Goal: Information Seeking & Learning: Learn about a topic

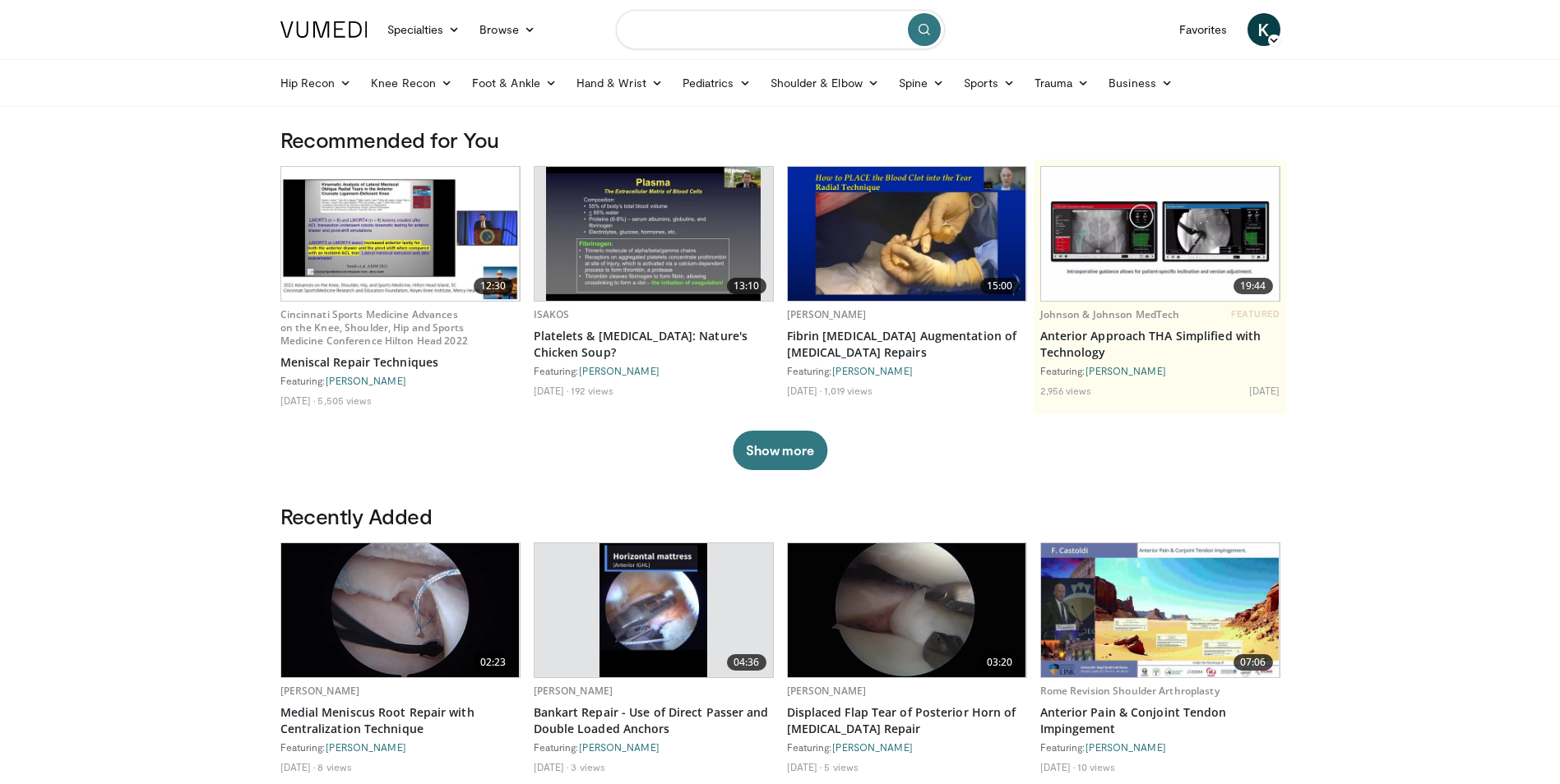
click at [718, 45] on input "Search topics, interventions" at bounding box center [780, 29] width 329 height 40
type input "**********"
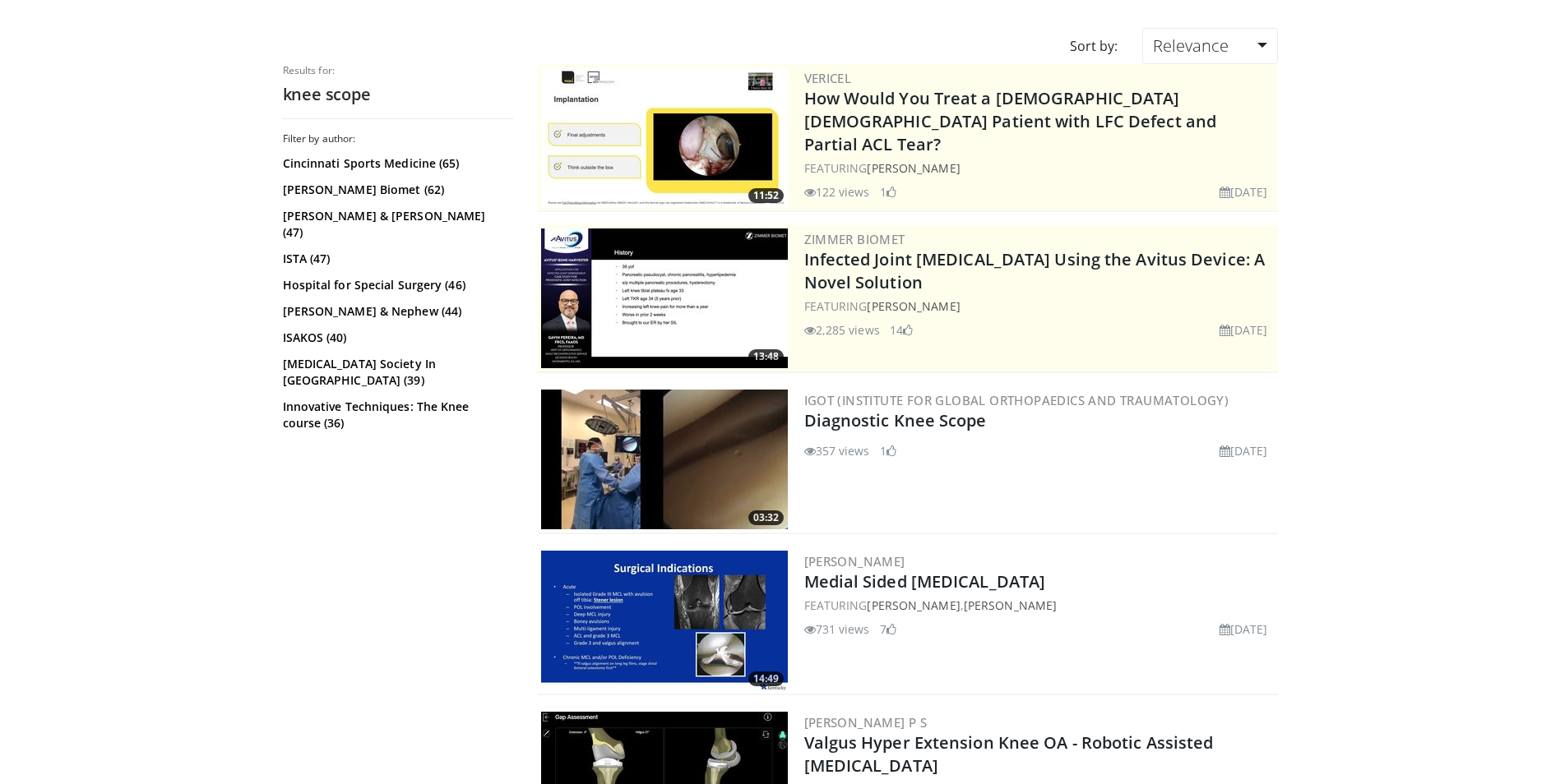
scroll to position [130, 0]
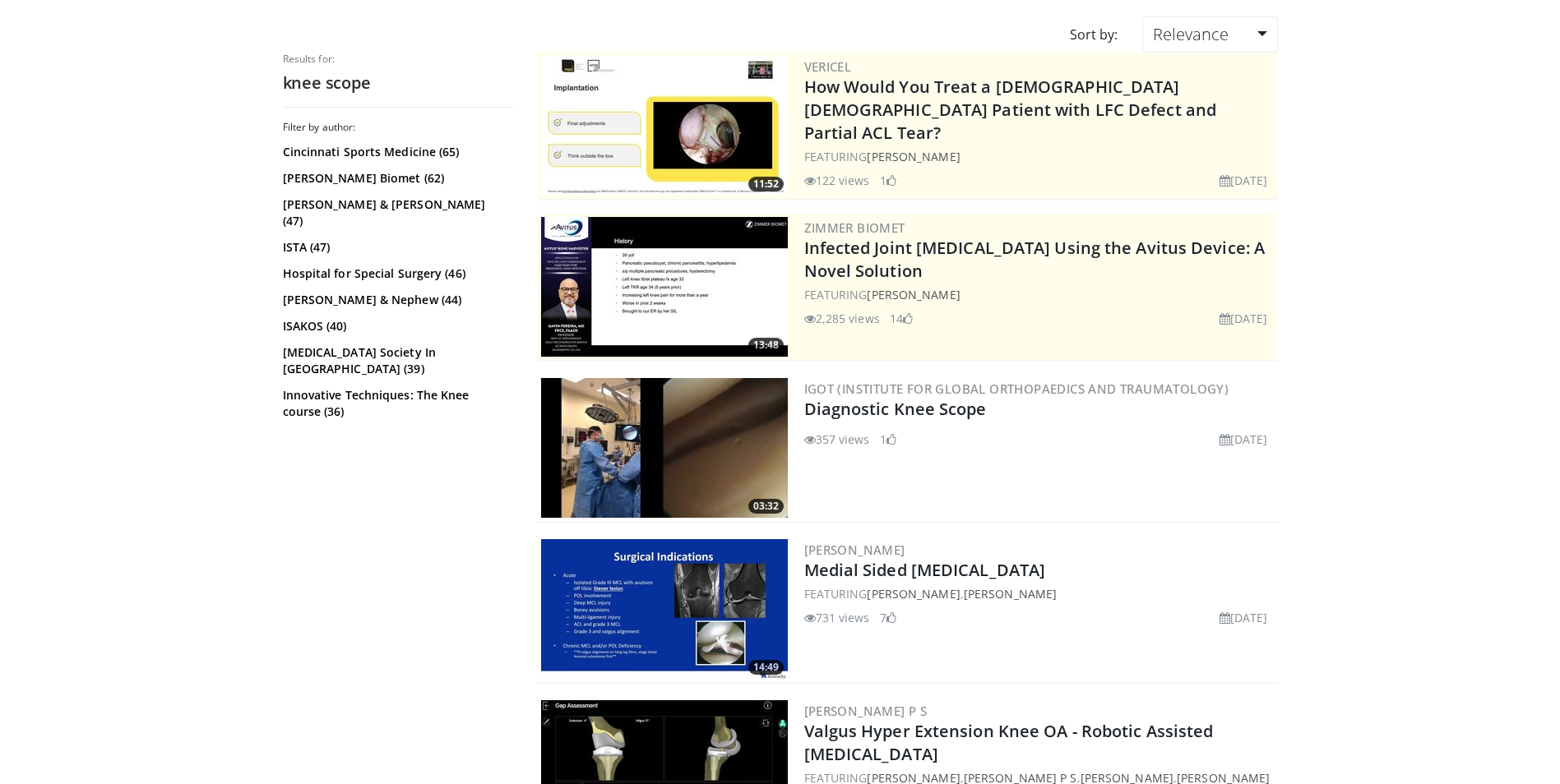
click at [752, 443] on img at bounding box center [664, 448] width 247 height 140
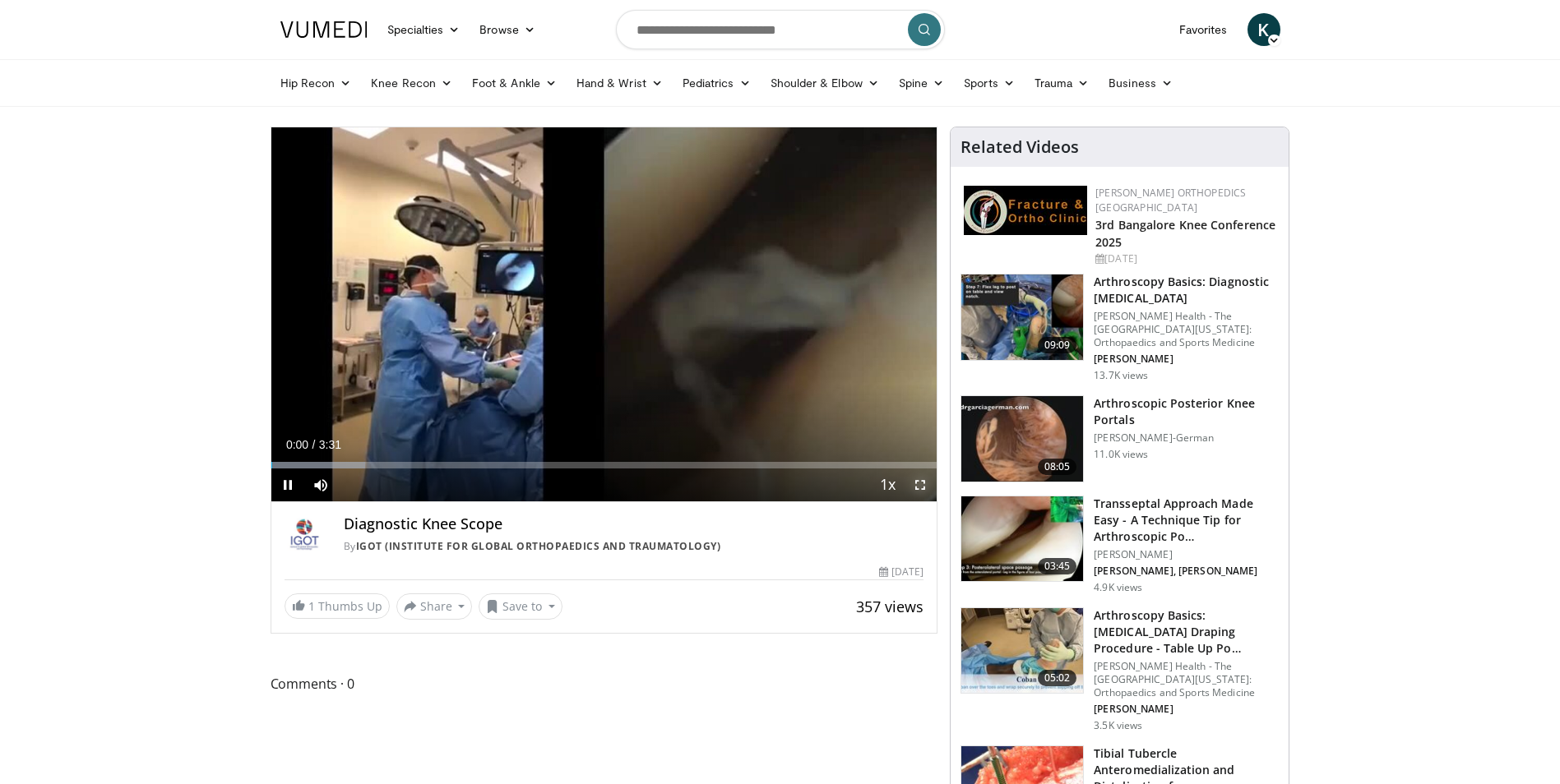
click at [918, 486] on span "Video Player" at bounding box center [920, 485] width 33 height 33
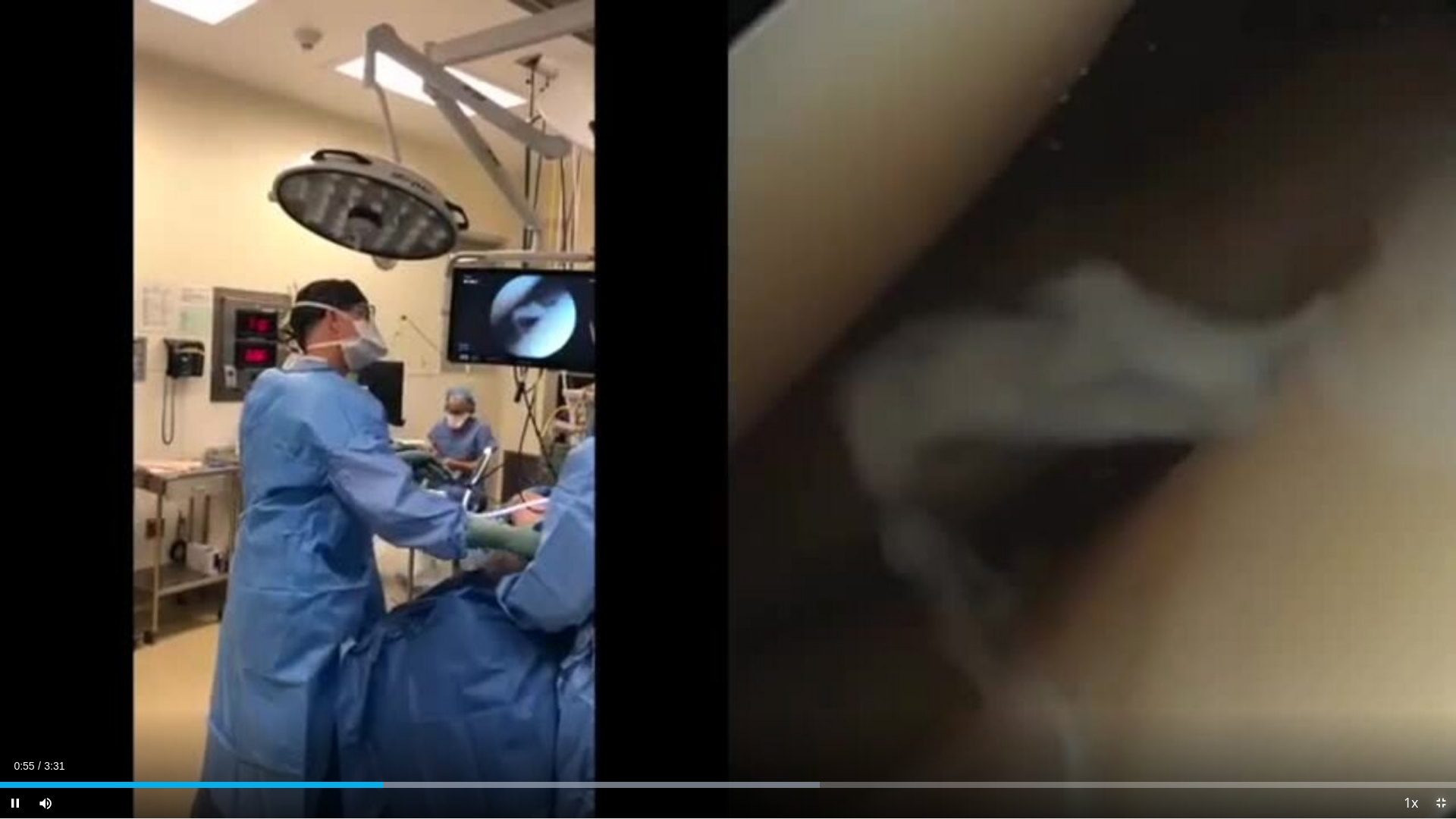
click at [1438, 723] on span "Video Player" at bounding box center [1440, 803] width 31 height 31
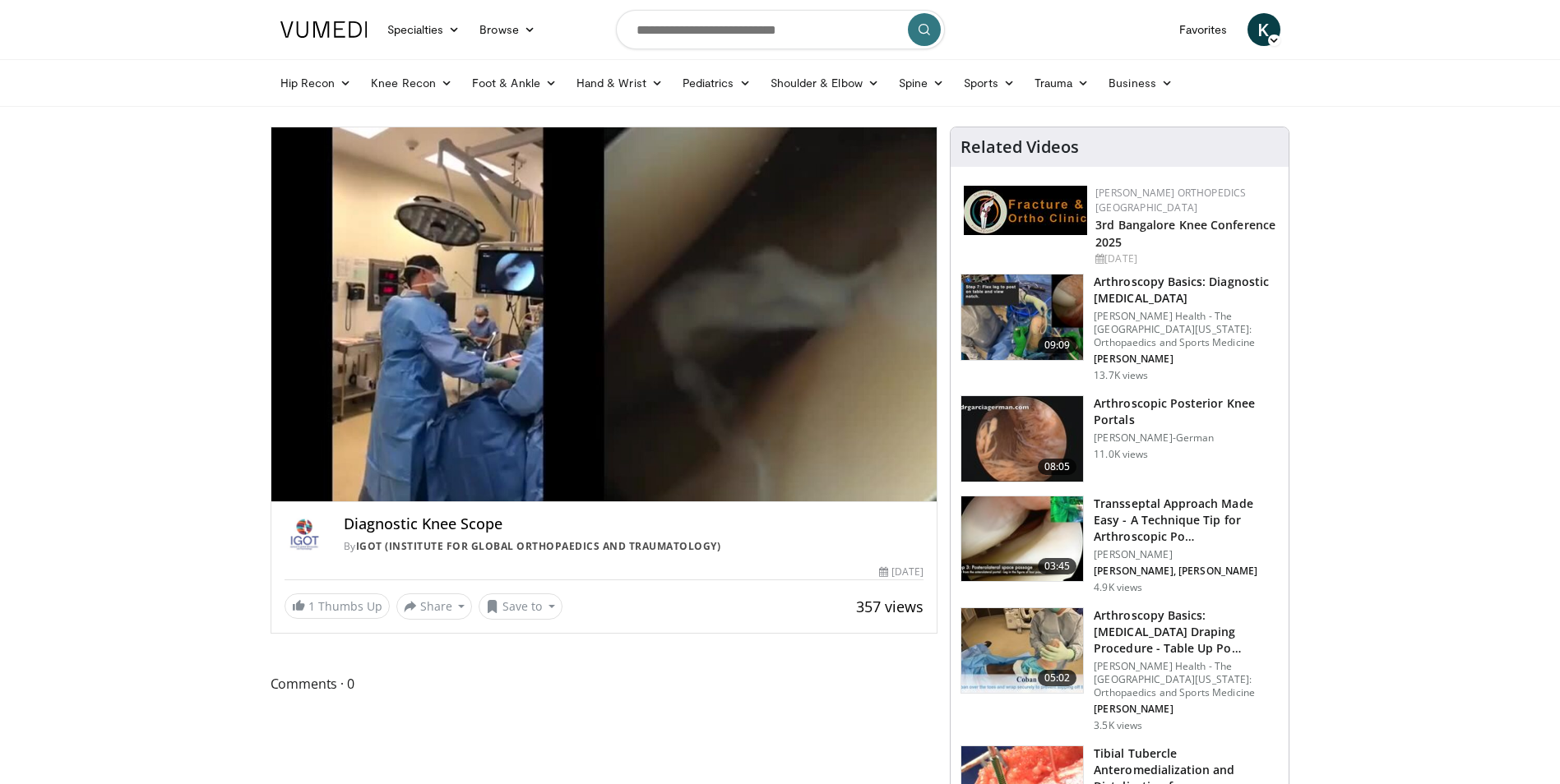
click at [1110, 282] on h3 "Arthroscopy Basics: Diagnostic Knee Arthroscopy" at bounding box center [1186, 290] width 185 height 33
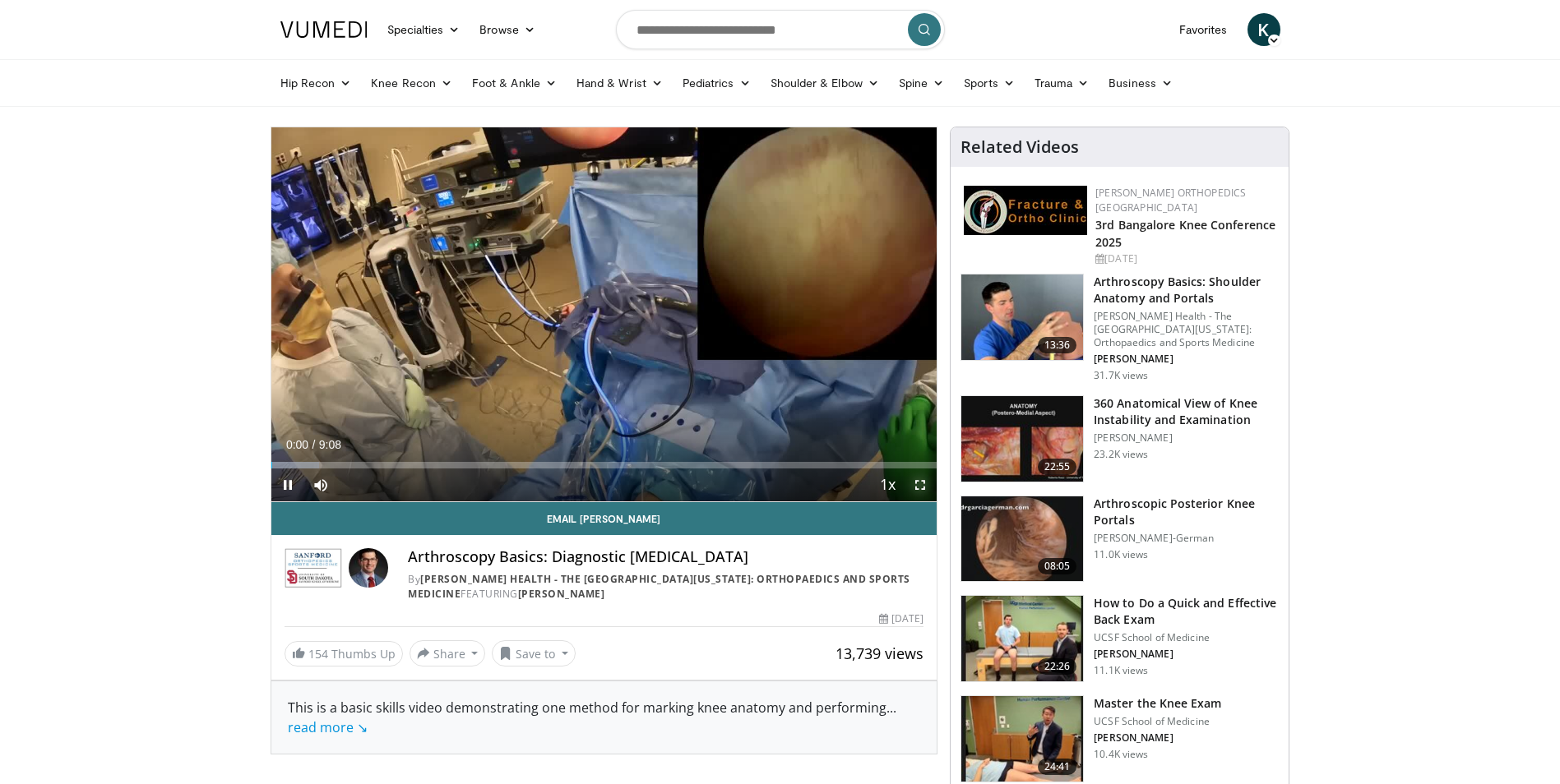
click at [921, 486] on span "Video Player" at bounding box center [920, 485] width 33 height 33
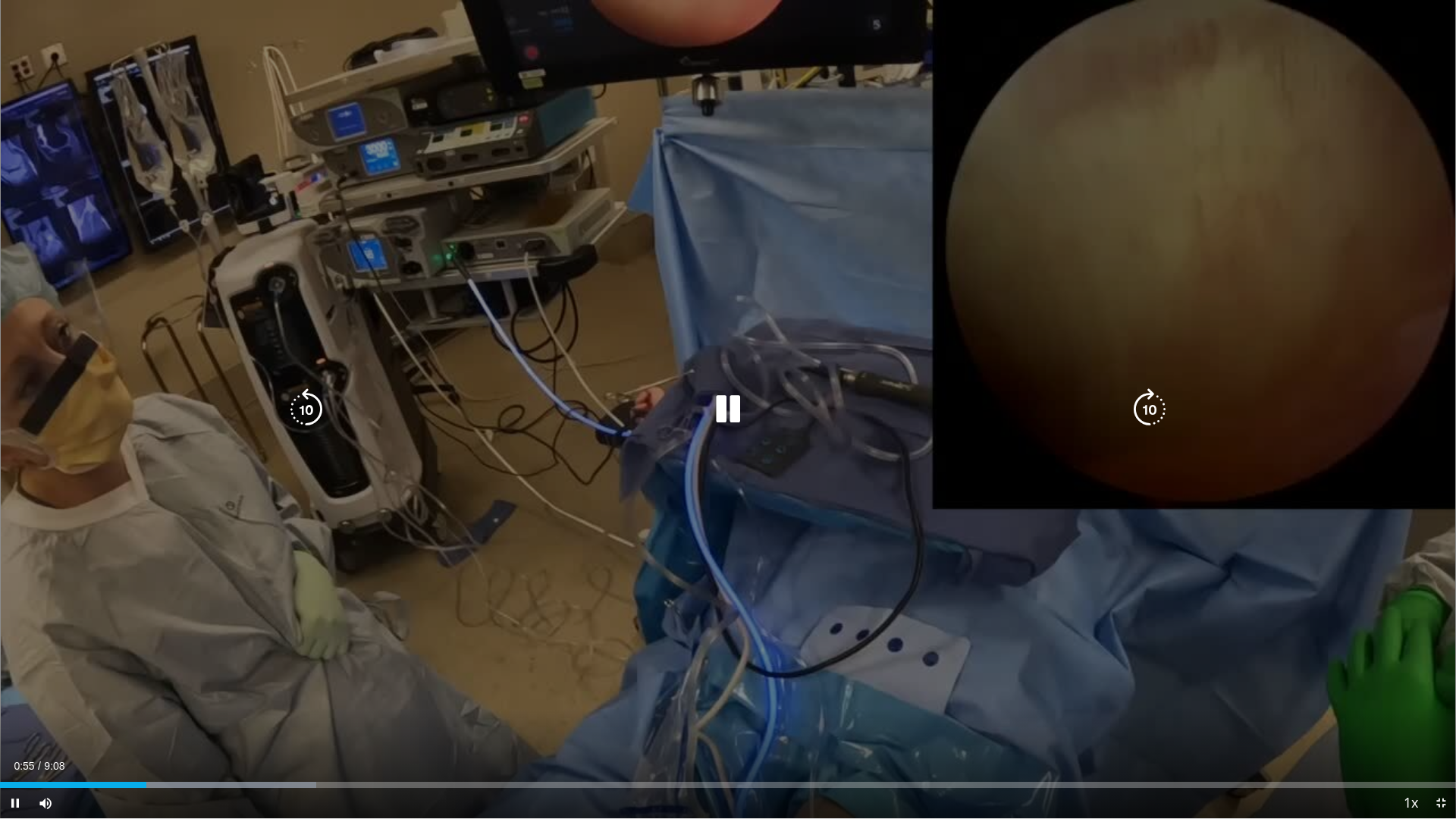
click at [1437, 595] on div "10 seconds Tap to unmute" at bounding box center [728, 409] width 1456 height 818
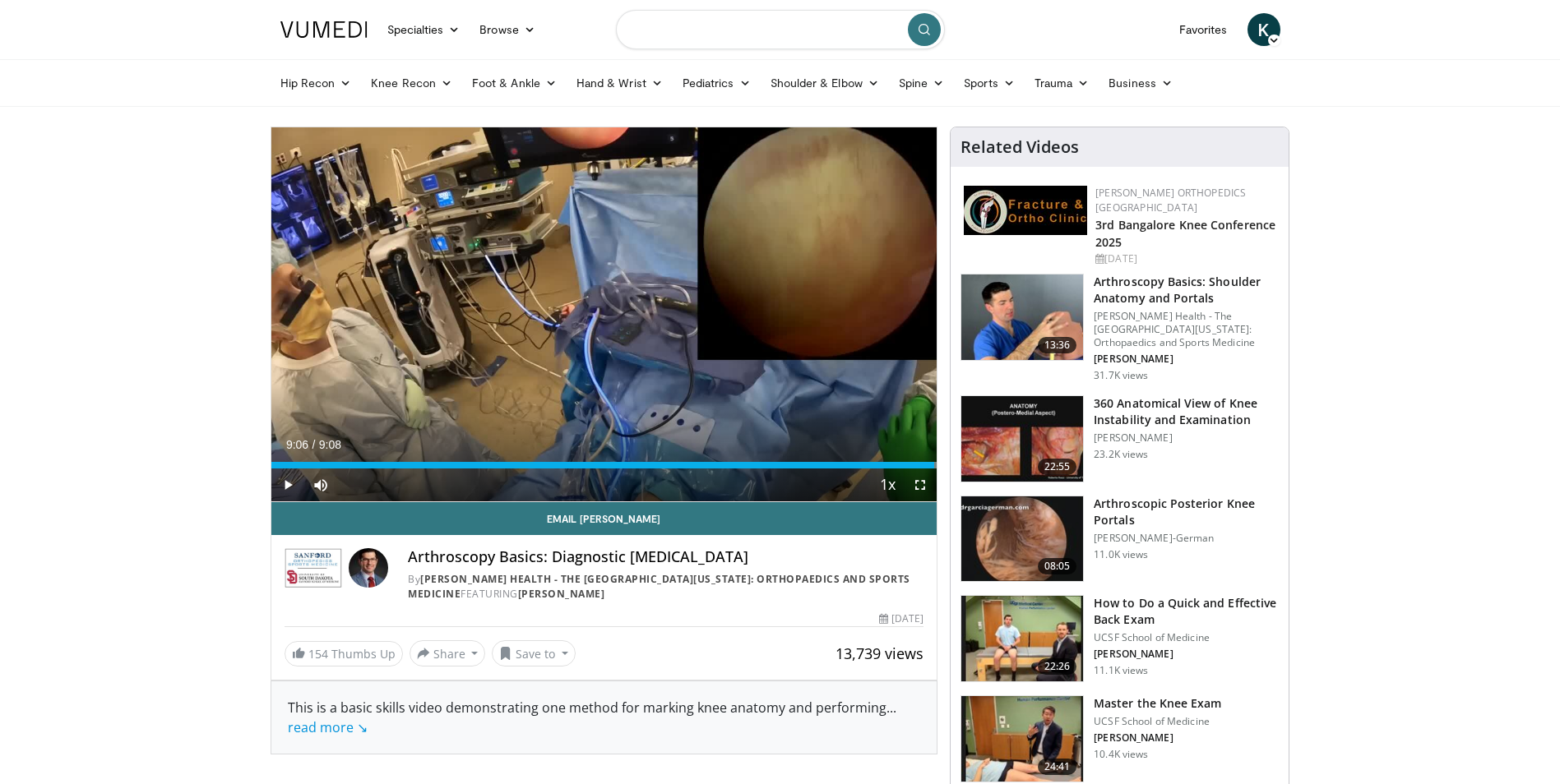
click at [736, 17] on input "Search topics, interventions" at bounding box center [780, 29] width 329 height 40
type input "**********"
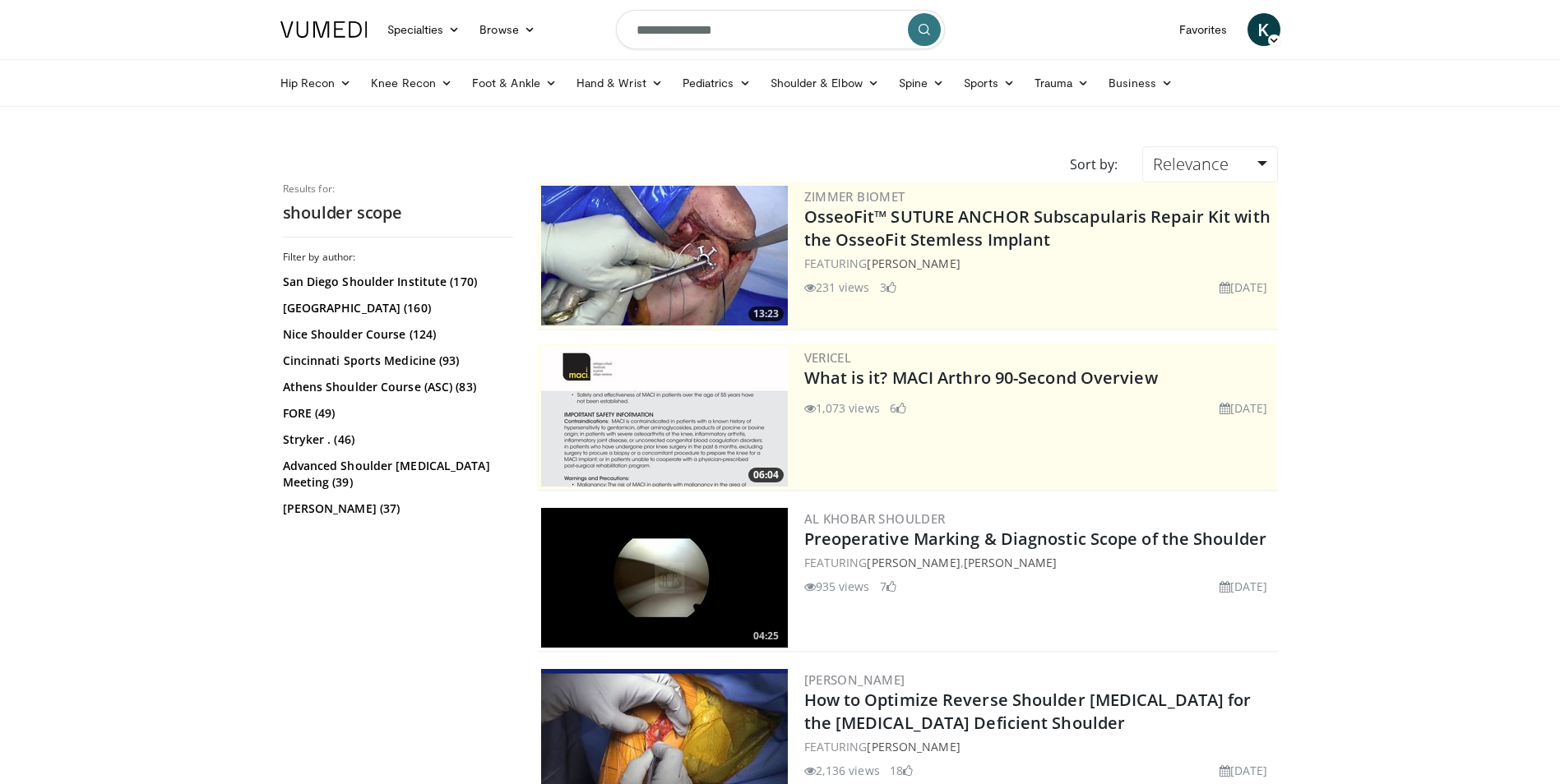
click at [755, 25] on input "**********" at bounding box center [780, 29] width 329 height 40
type input "**********"
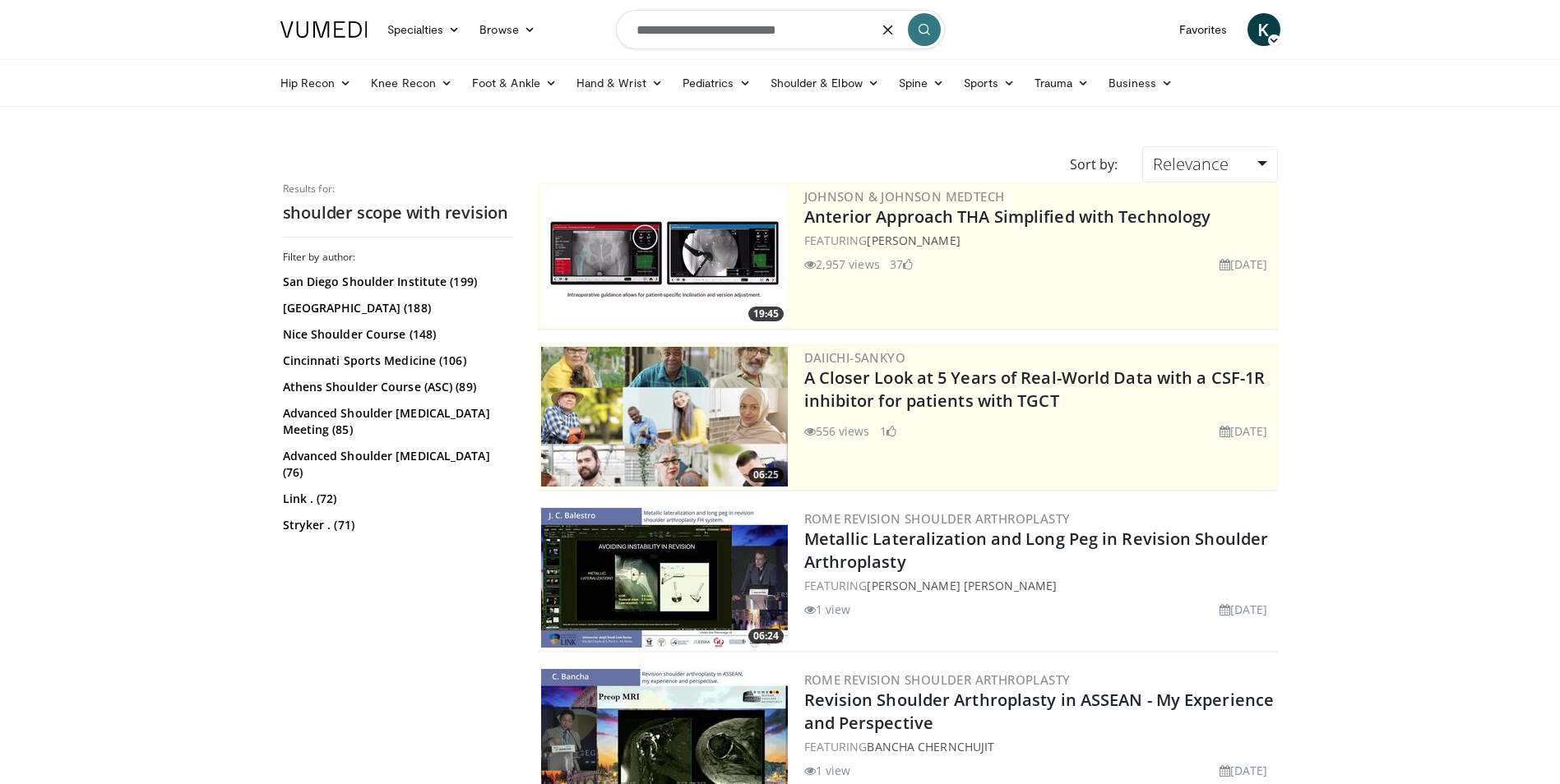
click at [823, 37] on input "**********" at bounding box center [780, 29] width 329 height 40
type input "*"
type input "**********"
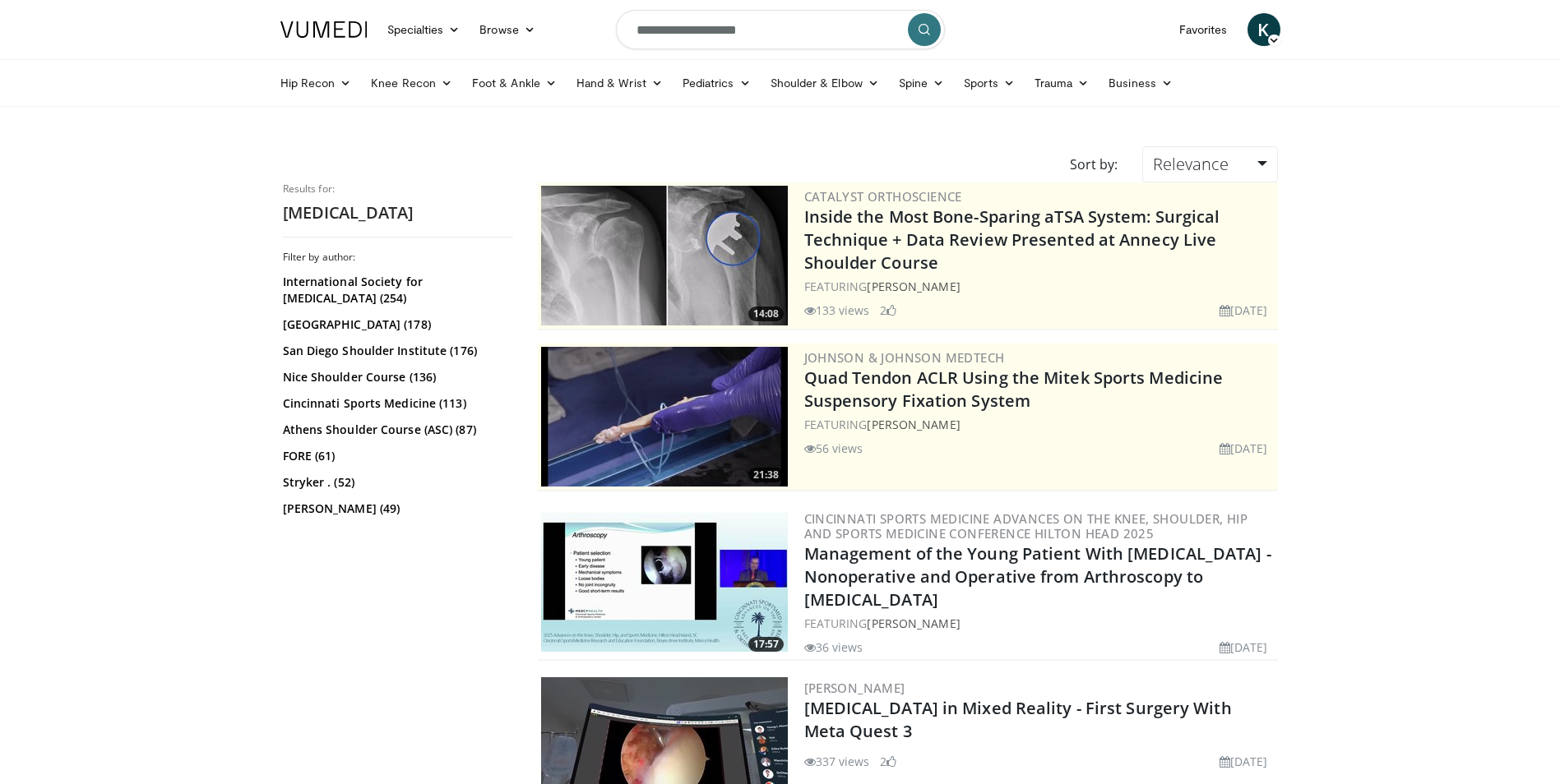
click at [805, 28] on input "**********" at bounding box center [780, 29] width 329 height 40
type input "**********"
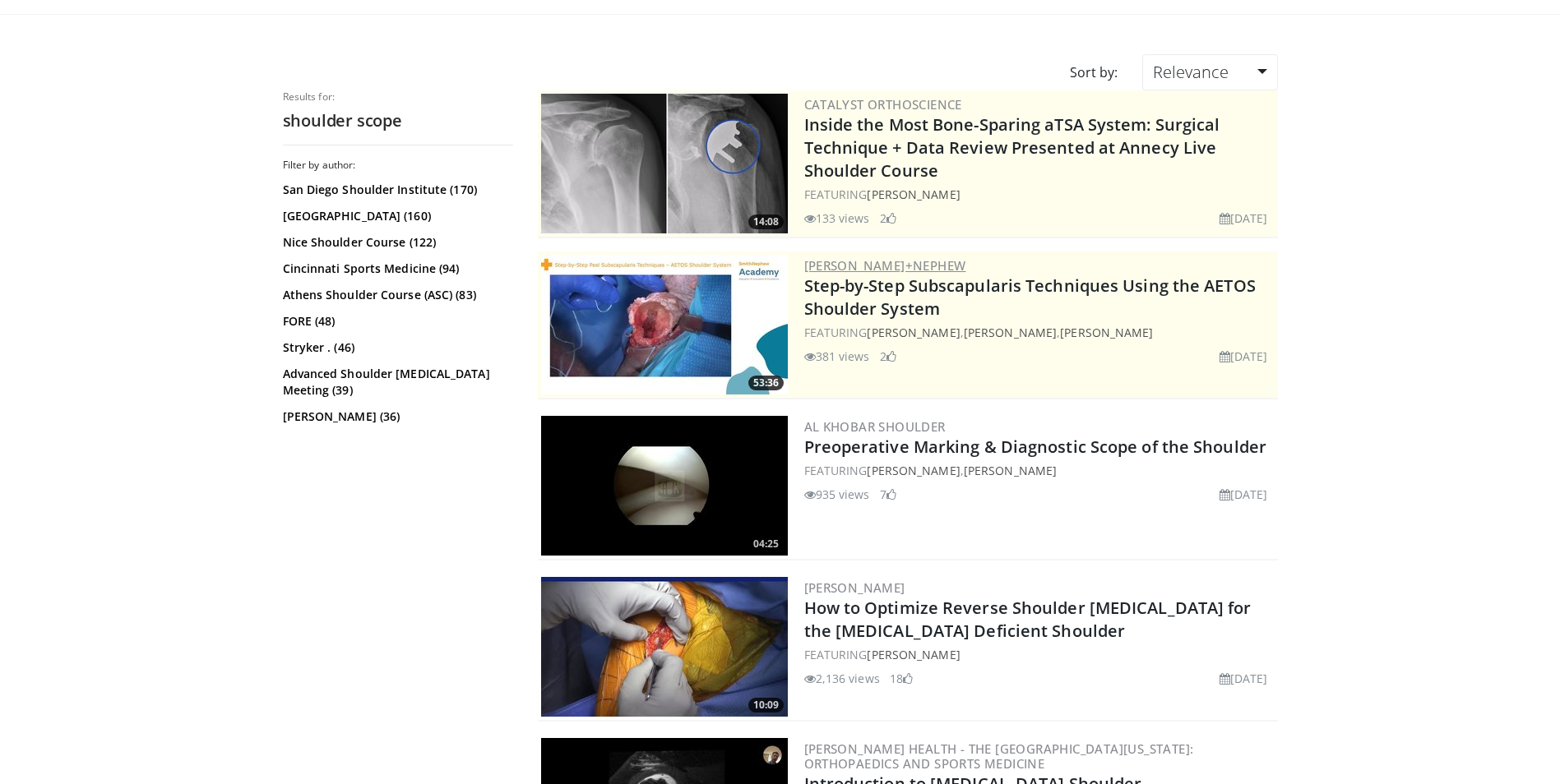
scroll to position [93, 0]
click at [741, 490] on img at bounding box center [664, 485] width 247 height 140
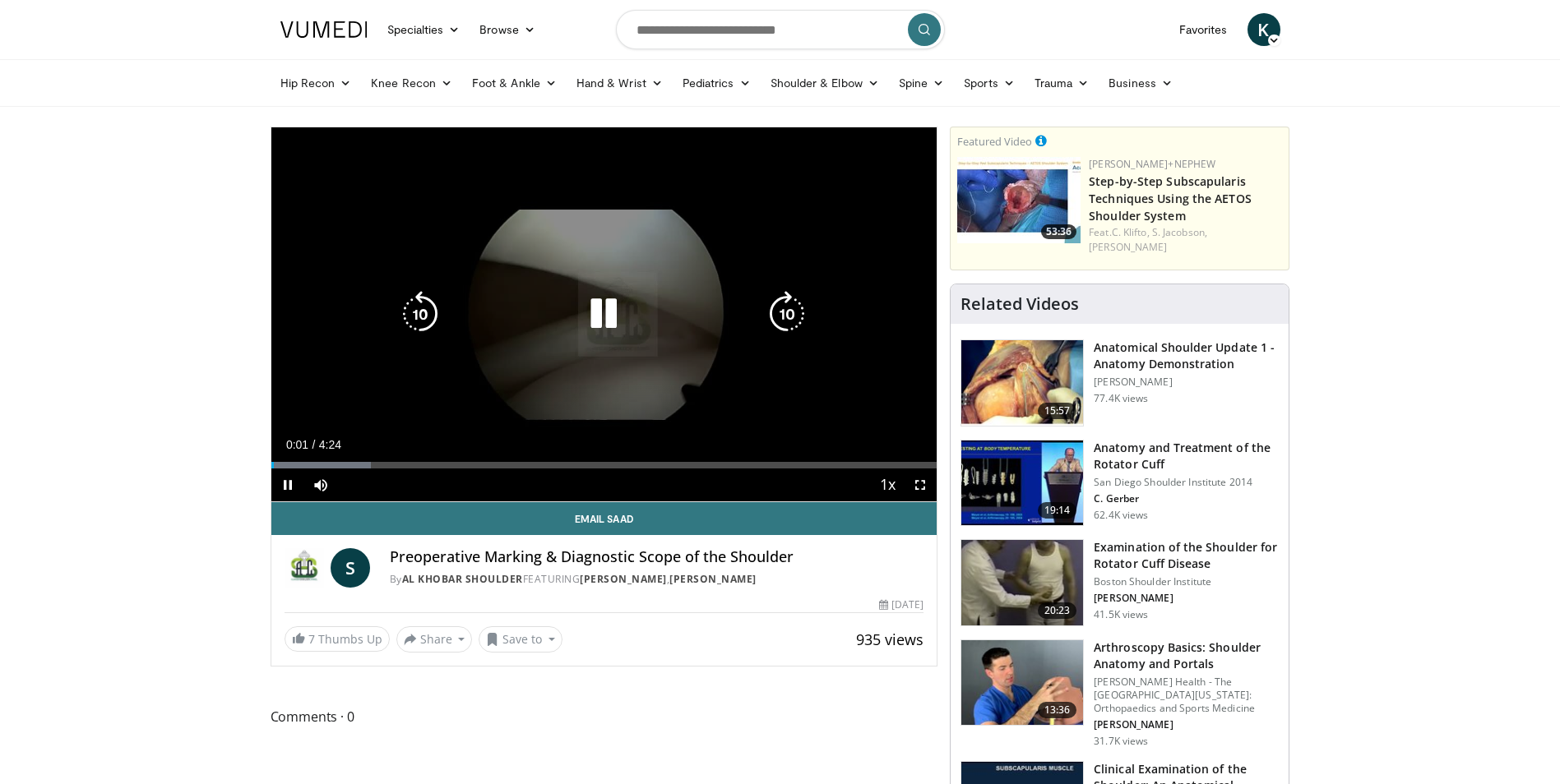
click at [599, 318] on icon "Video Player" at bounding box center [604, 314] width 46 height 46
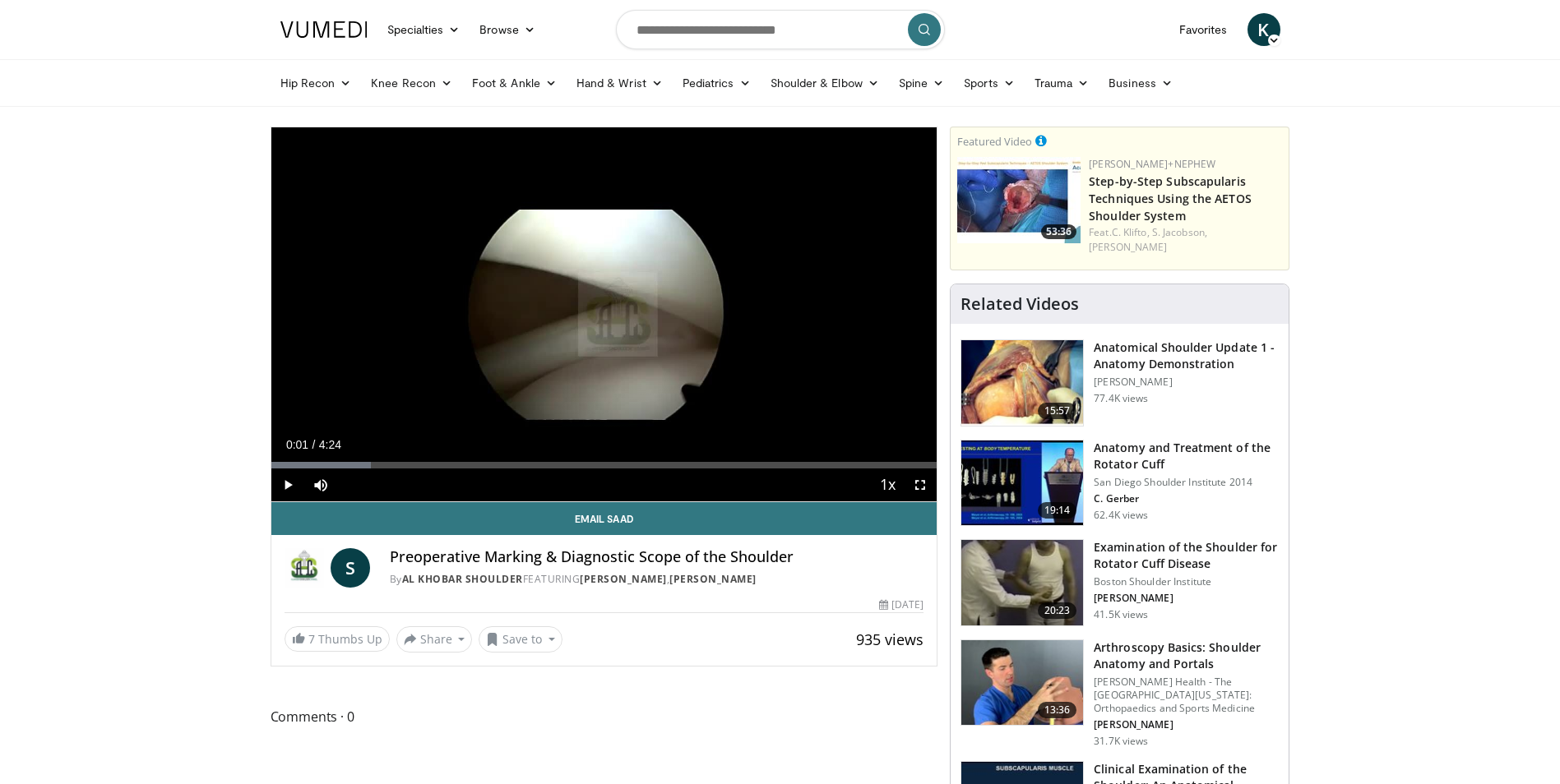
click at [1115, 648] on h3 "Arthroscopy Basics: Shoulder Anatomy and Portals" at bounding box center [1186, 656] width 185 height 33
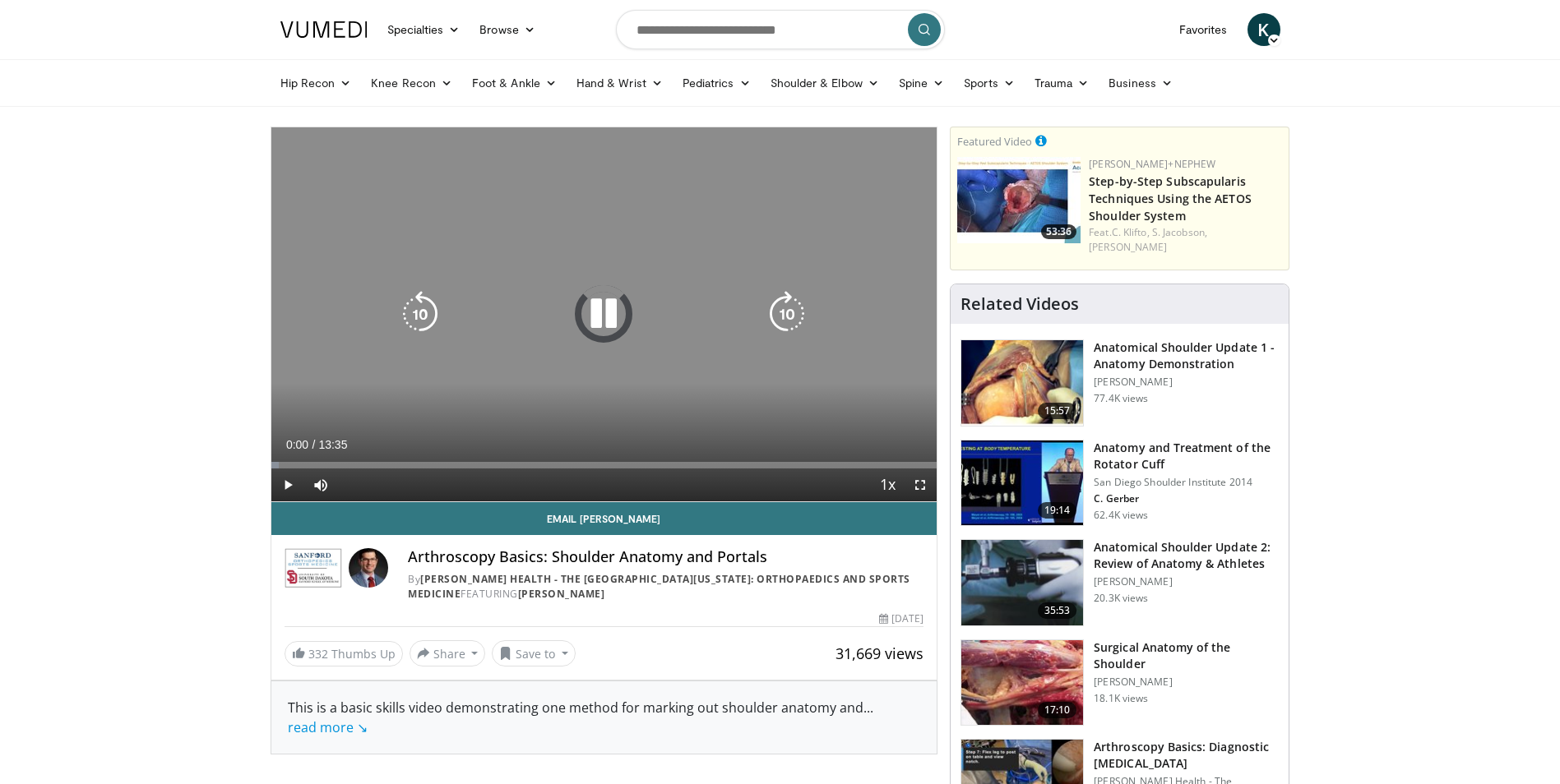
click at [593, 308] on icon "Video Player" at bounding box center [604, 314] width 46 height 46
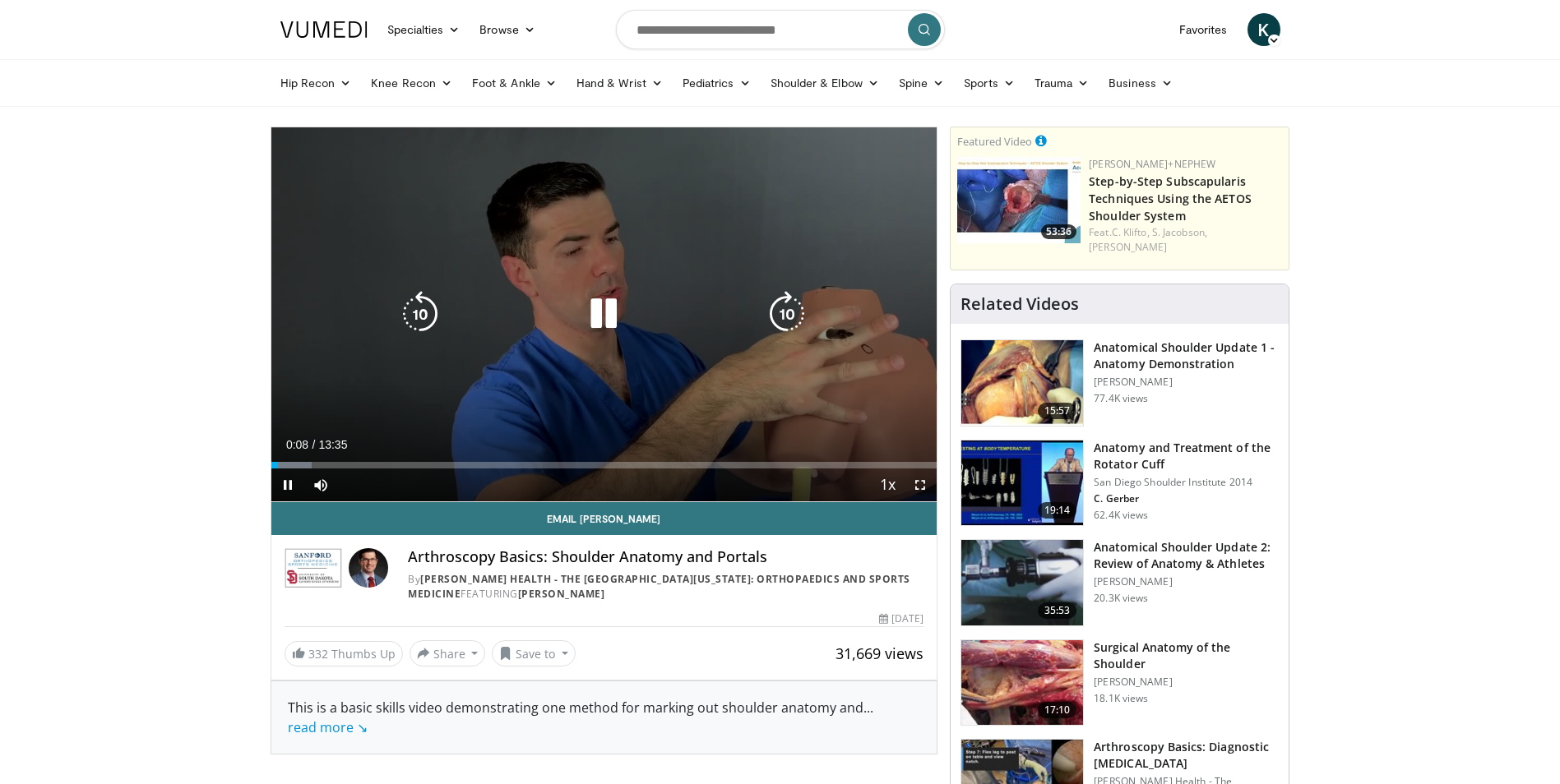
click at [606, 295] on icon "Video Player" at bounding box center [604, 314] width 46 height 46
click at [605, 314] on icon "Video Player" at bounding box center [604, 314] width 46 height 46
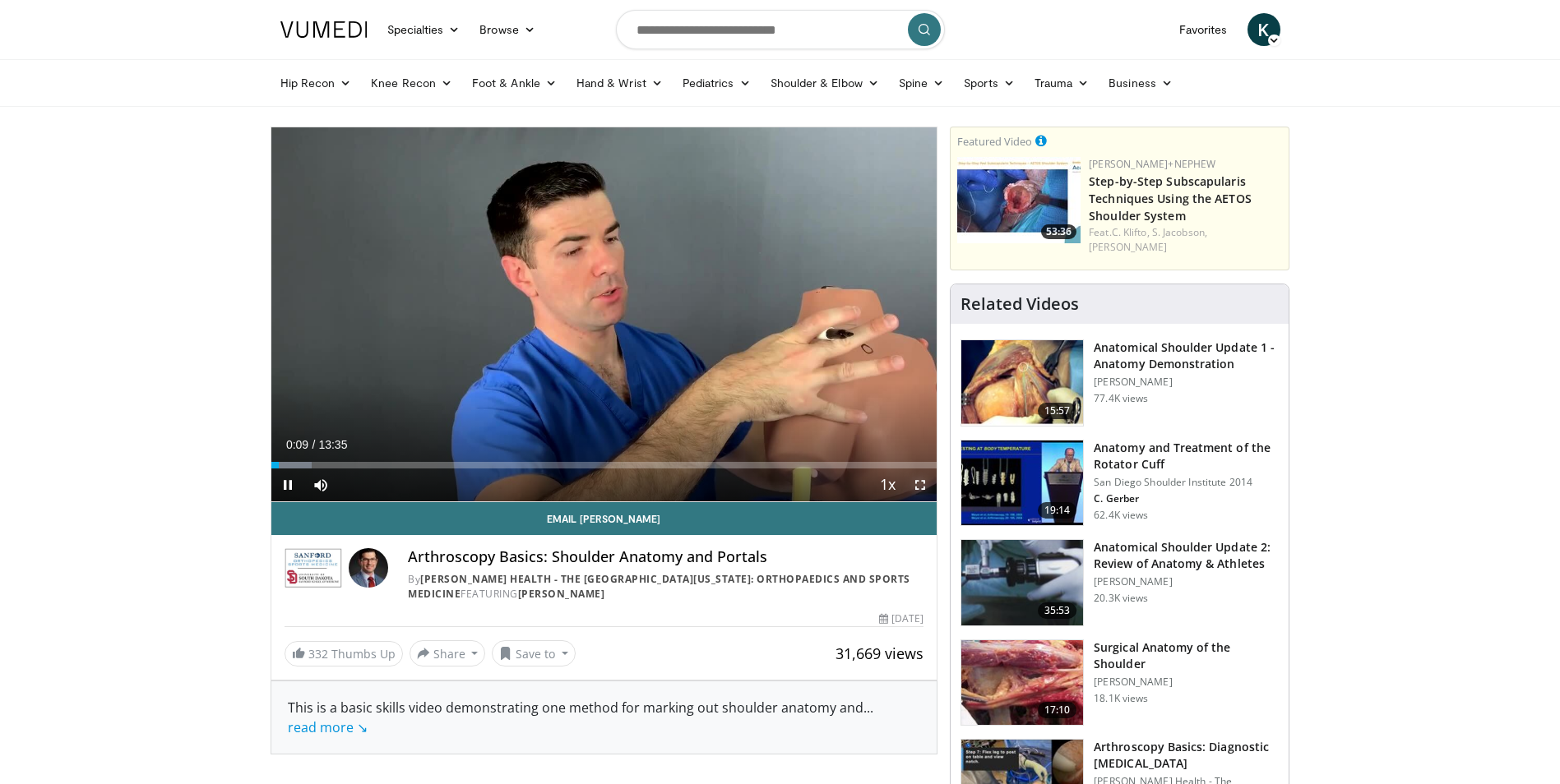
click at [915, 486] on span "Video Player" at bounding box center [920, 485] width 33 height 33
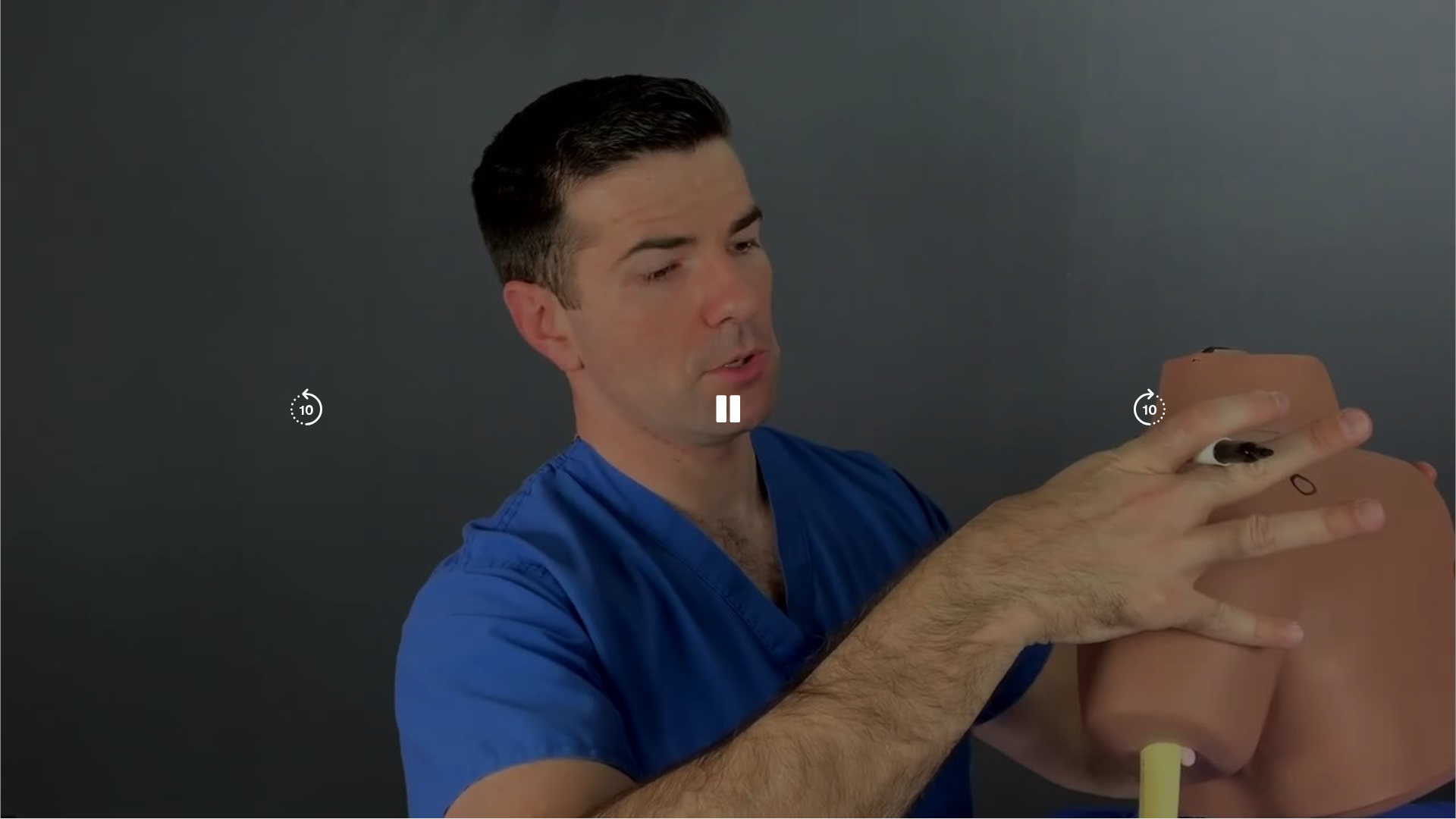
click at [915, 645] on div "10 seconds Tap to unmute" at bounding box center [728, 409] width 1456 height 818
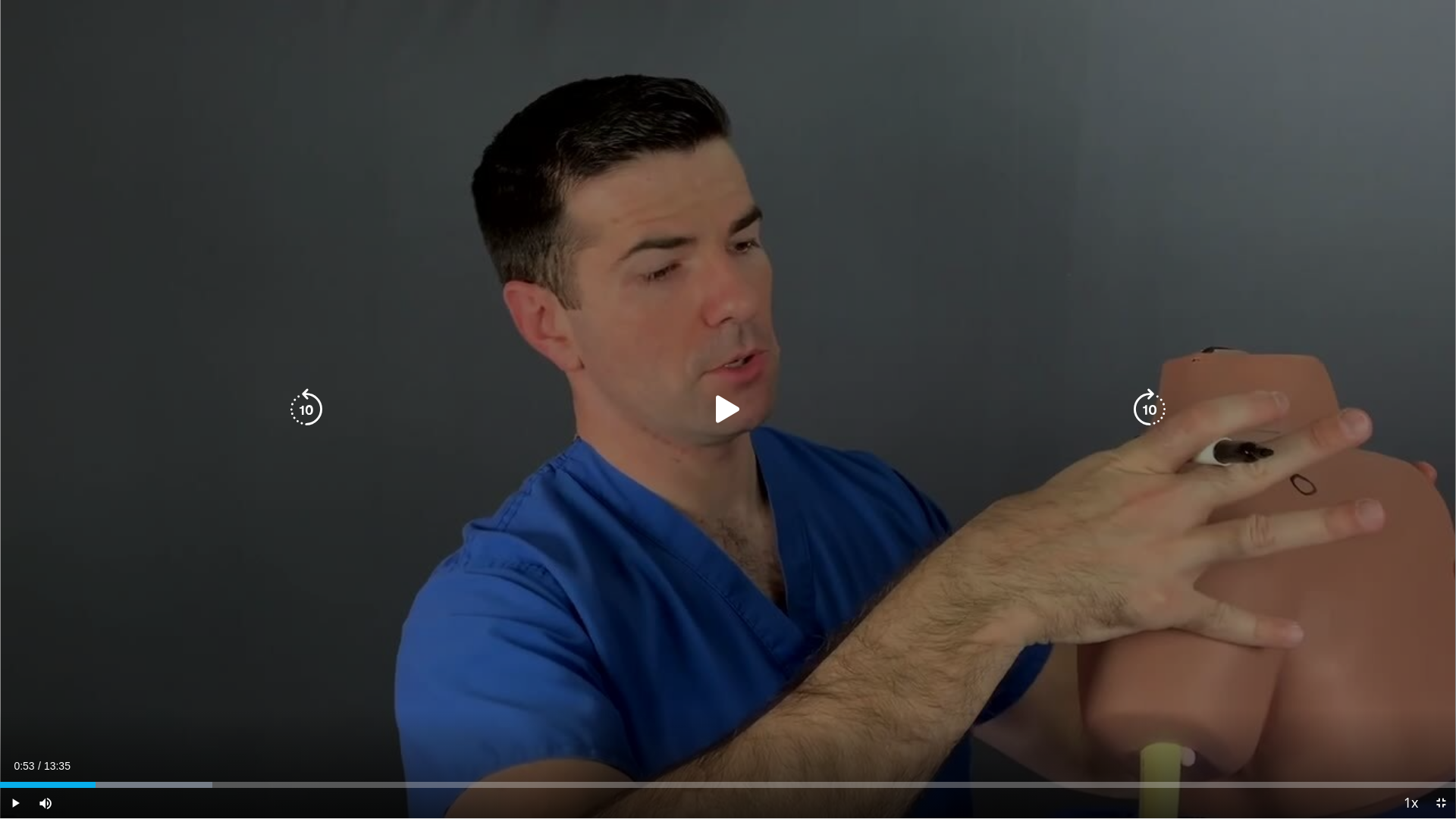
click at [915, 645] on div "10 seconds Tap to unmute" at bounding box center [728, 409] width 1456 height 818
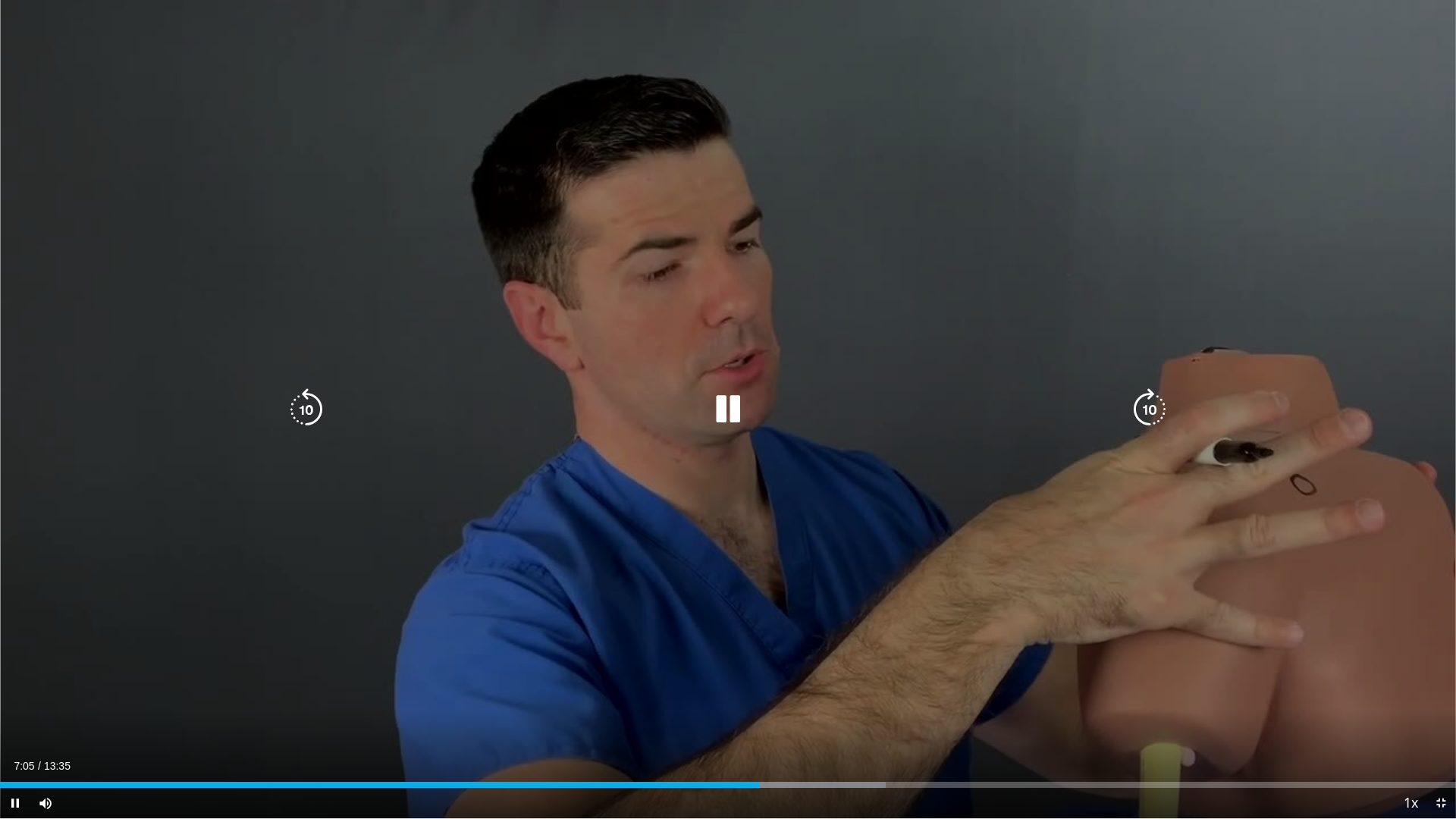
click at [741, 414] on icon "Video Player" at bounding box center [728, 410] width 42 height 42
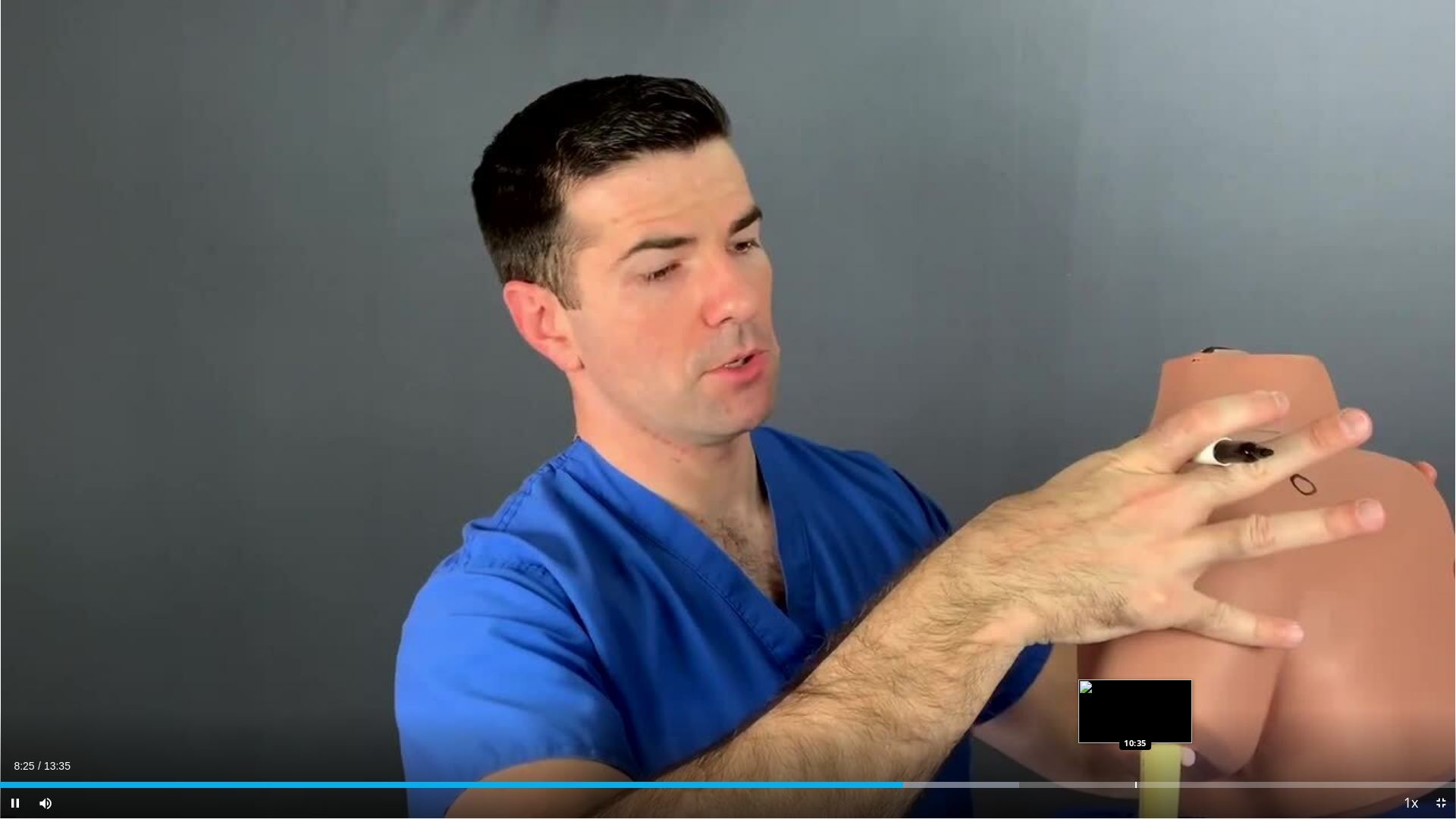
click at [1135, 723] on div "Progress Bar" at bounding box center [1136, 785] width 2 height 6
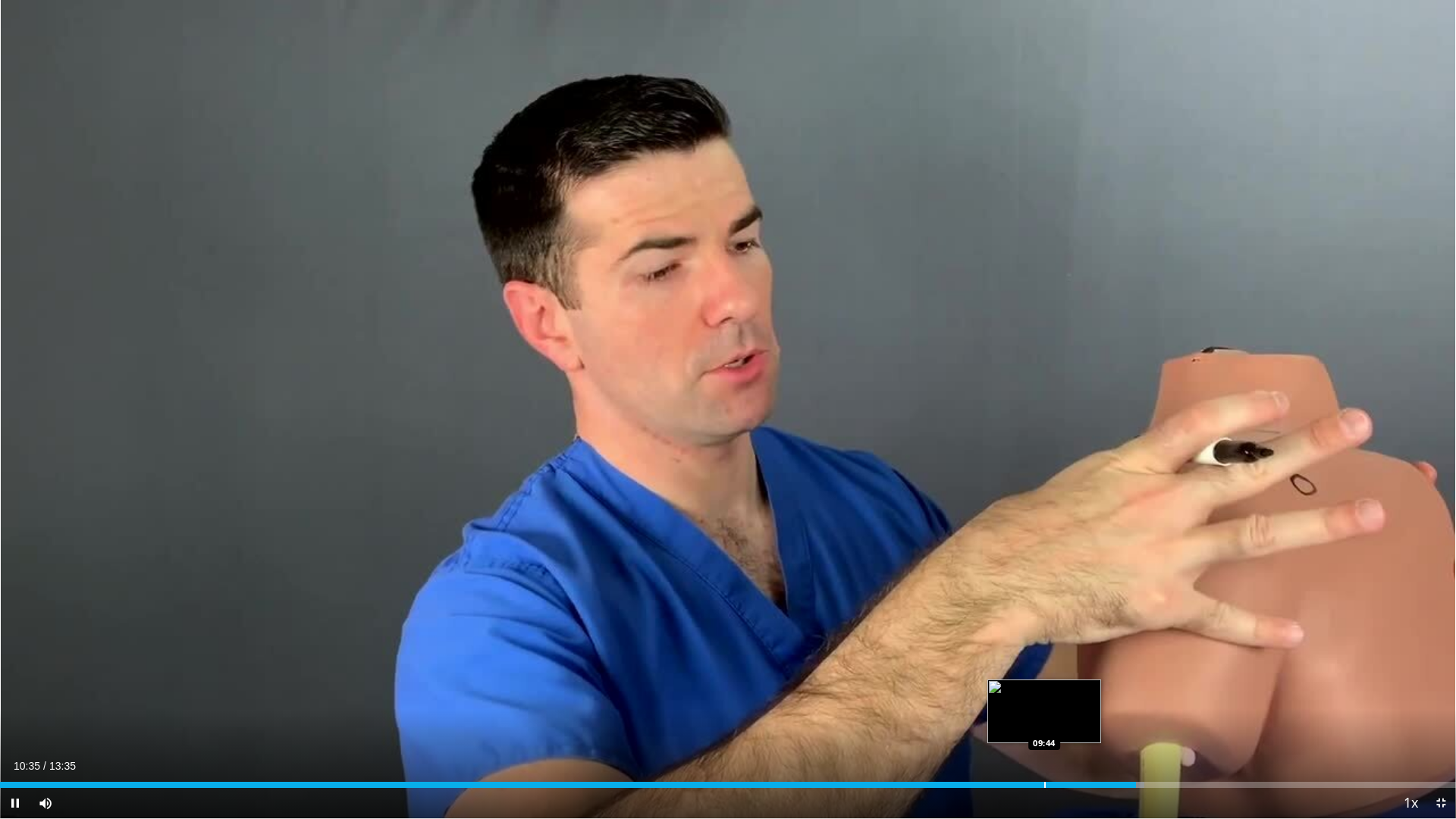
click at [1044, 723] on div "Progress Bar" at bounding box center [1045, 785] width 2 height 6
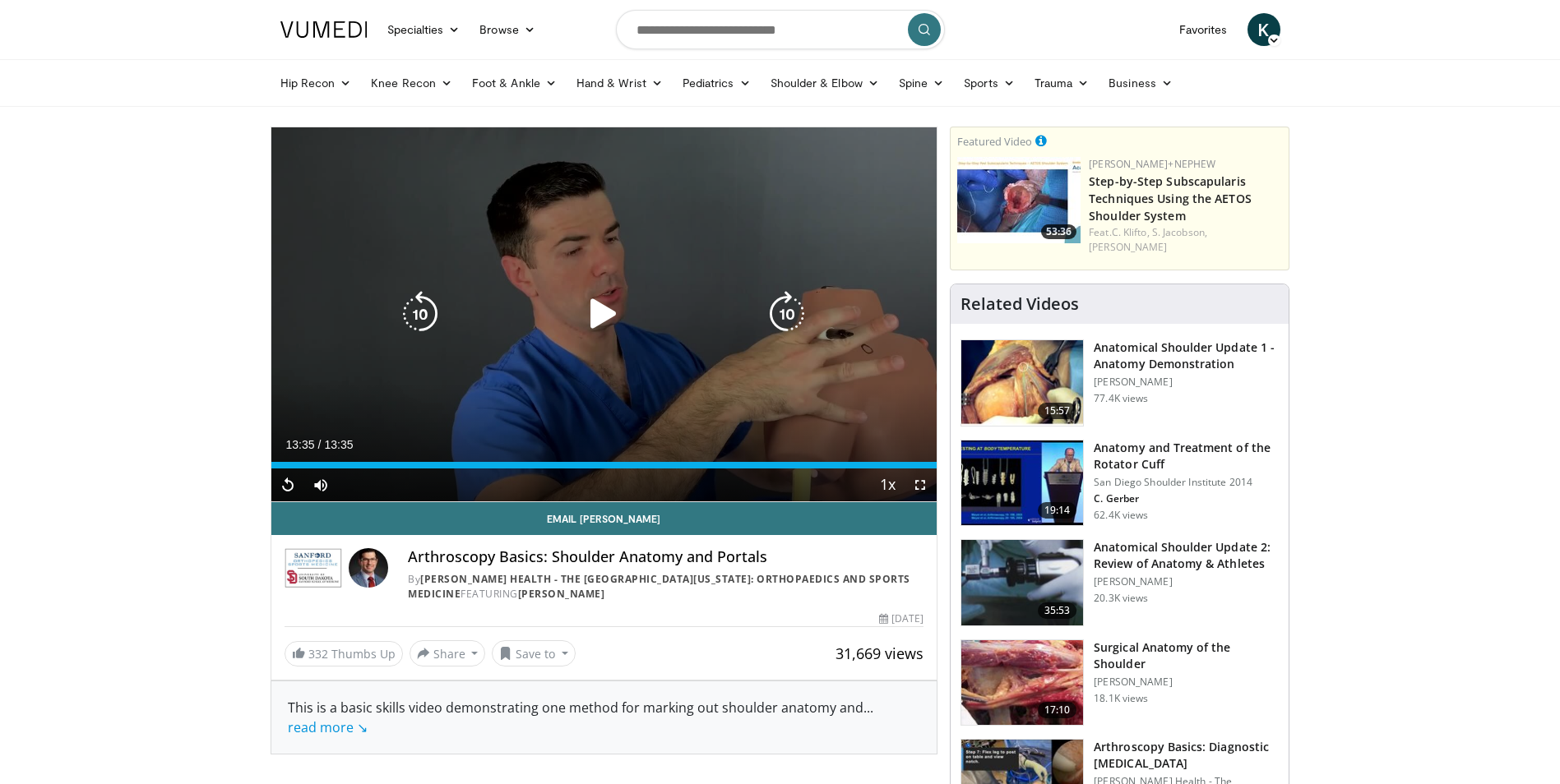
drag, startPoint x: 1096, startPoint y: 675, endPoint x: 685, endPoint y: 271, distance: 576.3
click at [685, 271] on div "20 seconds Tap to unmute" at bounding box center [604, 315] width 666 height 374
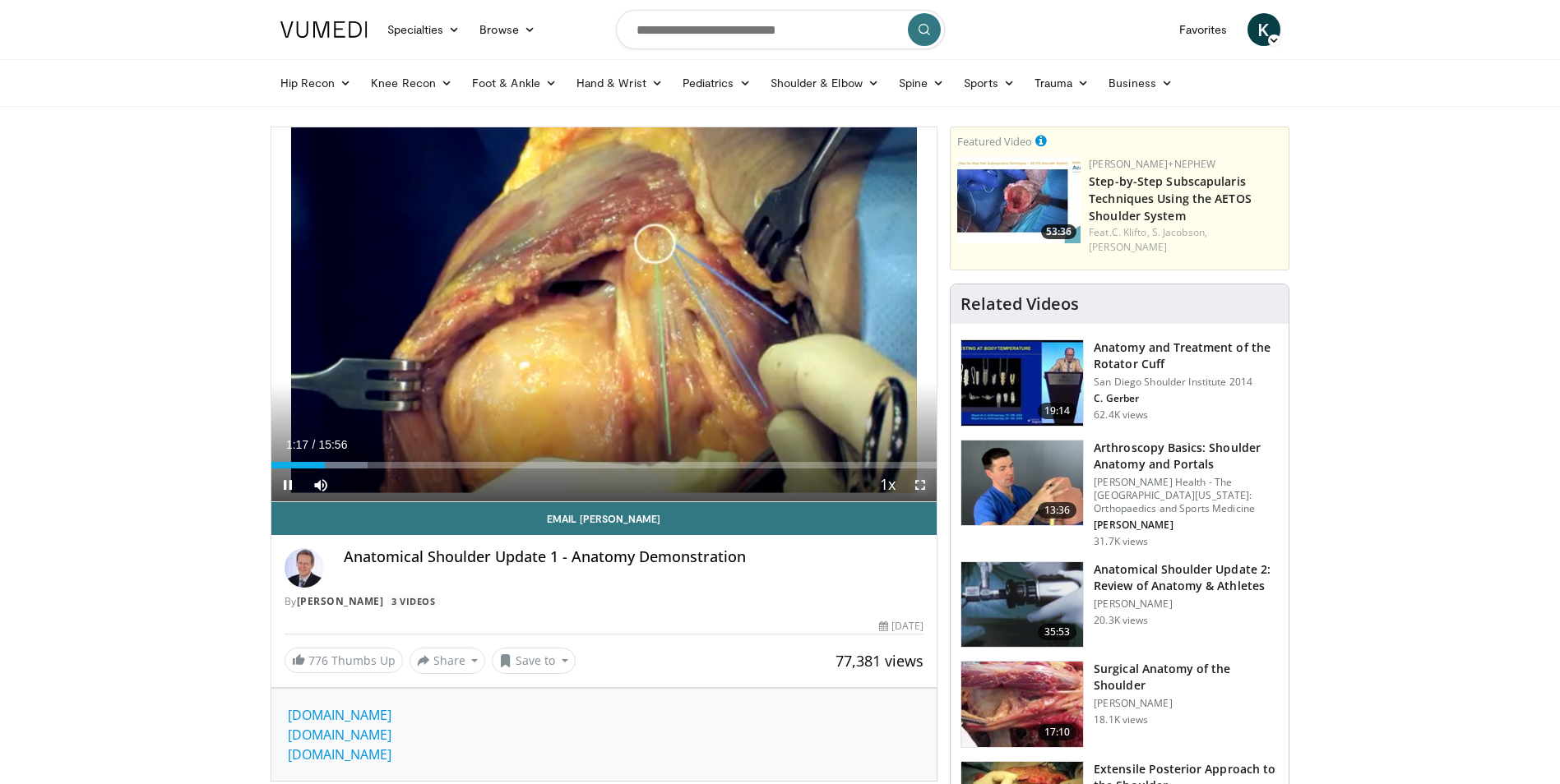
click at [914, 484] on span "Video Player" at bounding box center [920, 485] width 33 height 33
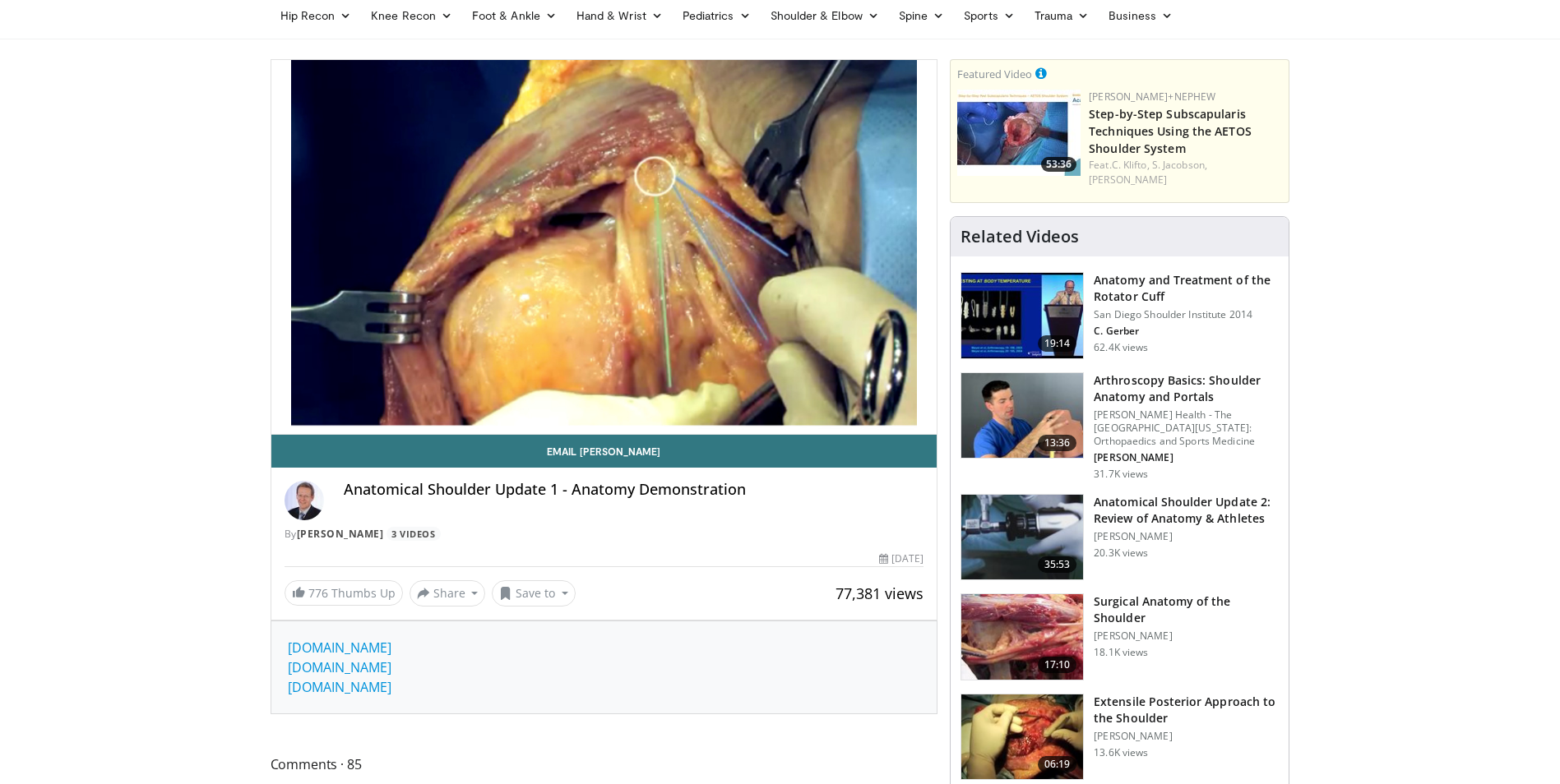
scroll to position [86, 0]
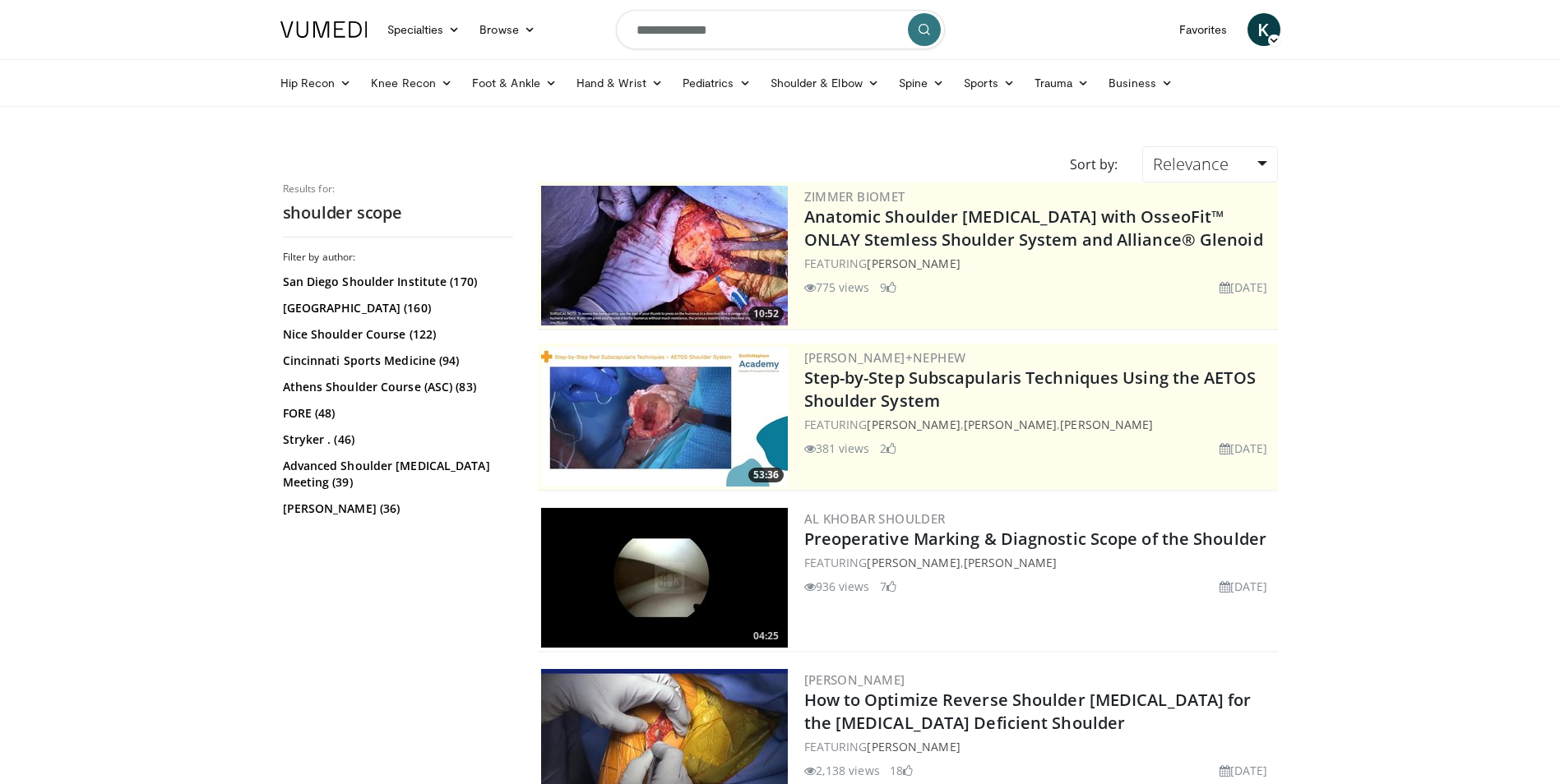
scroll to position [93, 0]
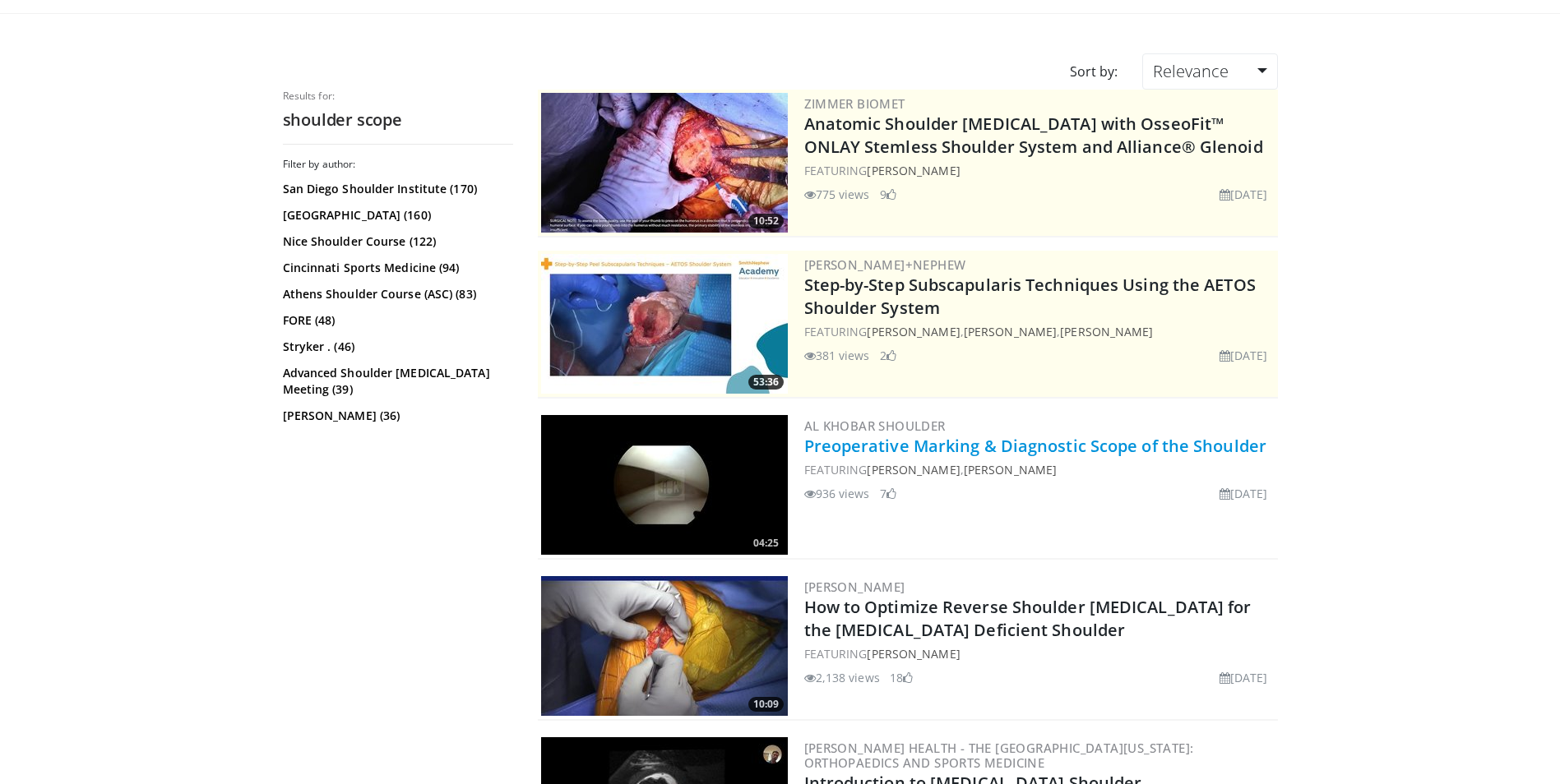
click at [961, 454] on link "Preoperative Marking & Diagnostic Scope of the Shoulder" at bounding box center [1035, 446] width 463 height 22
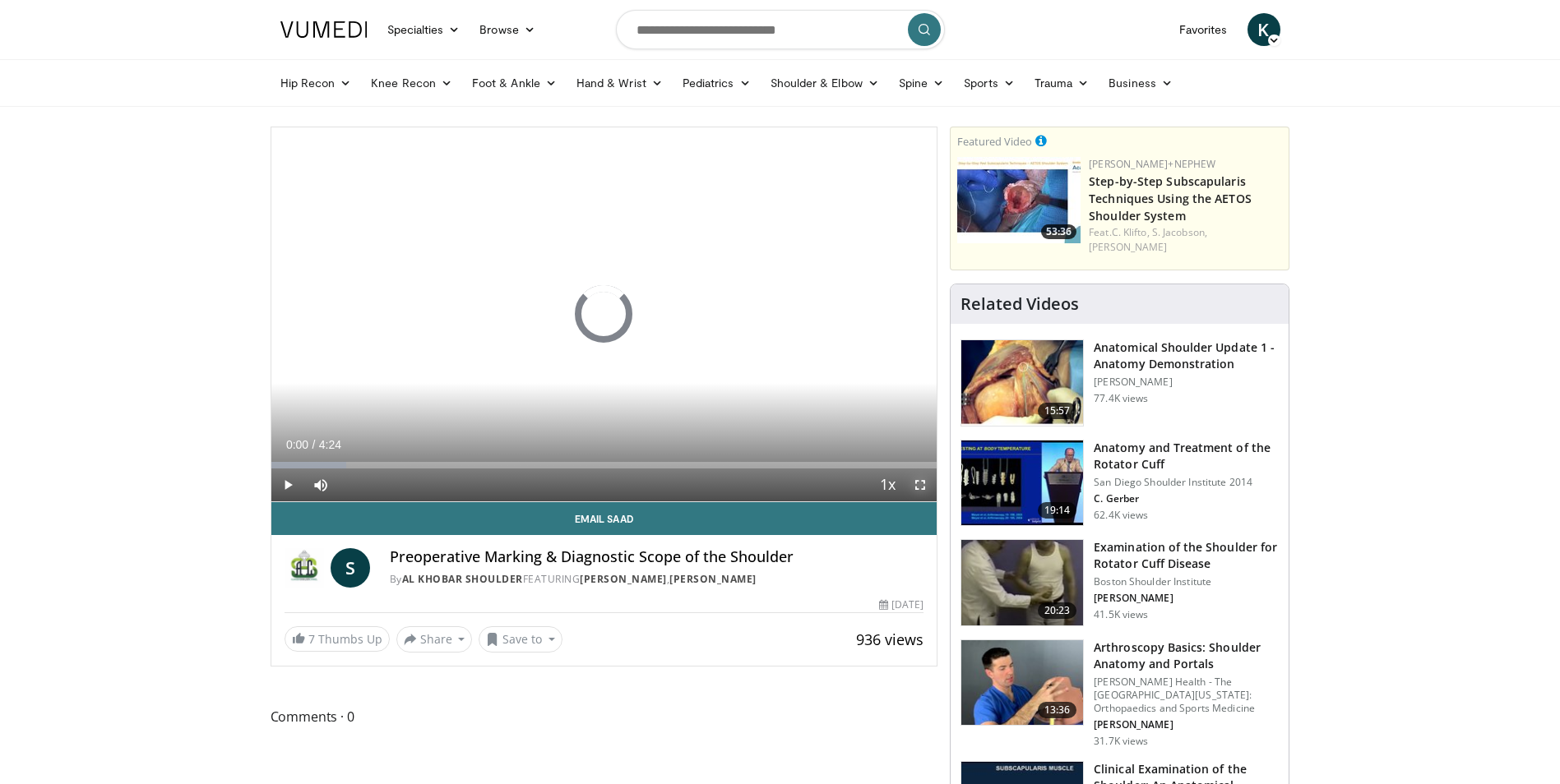
click at [922, 488] on span "Video Player" at bounding box center [920, 485] width 33 height 33
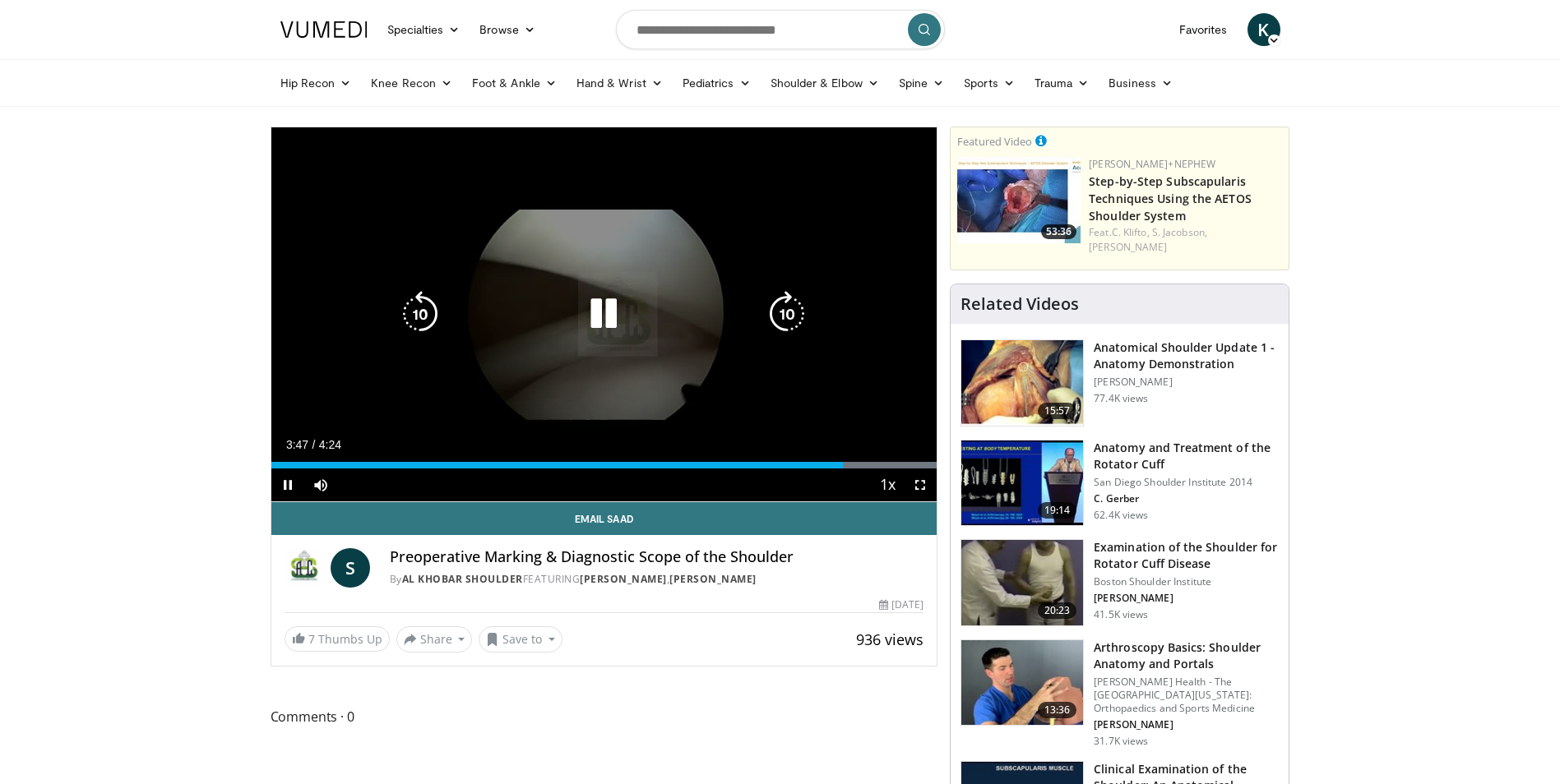
click at [606, 319] on icon "Video Player" at bounding box center [604, 314] width 46 height 46
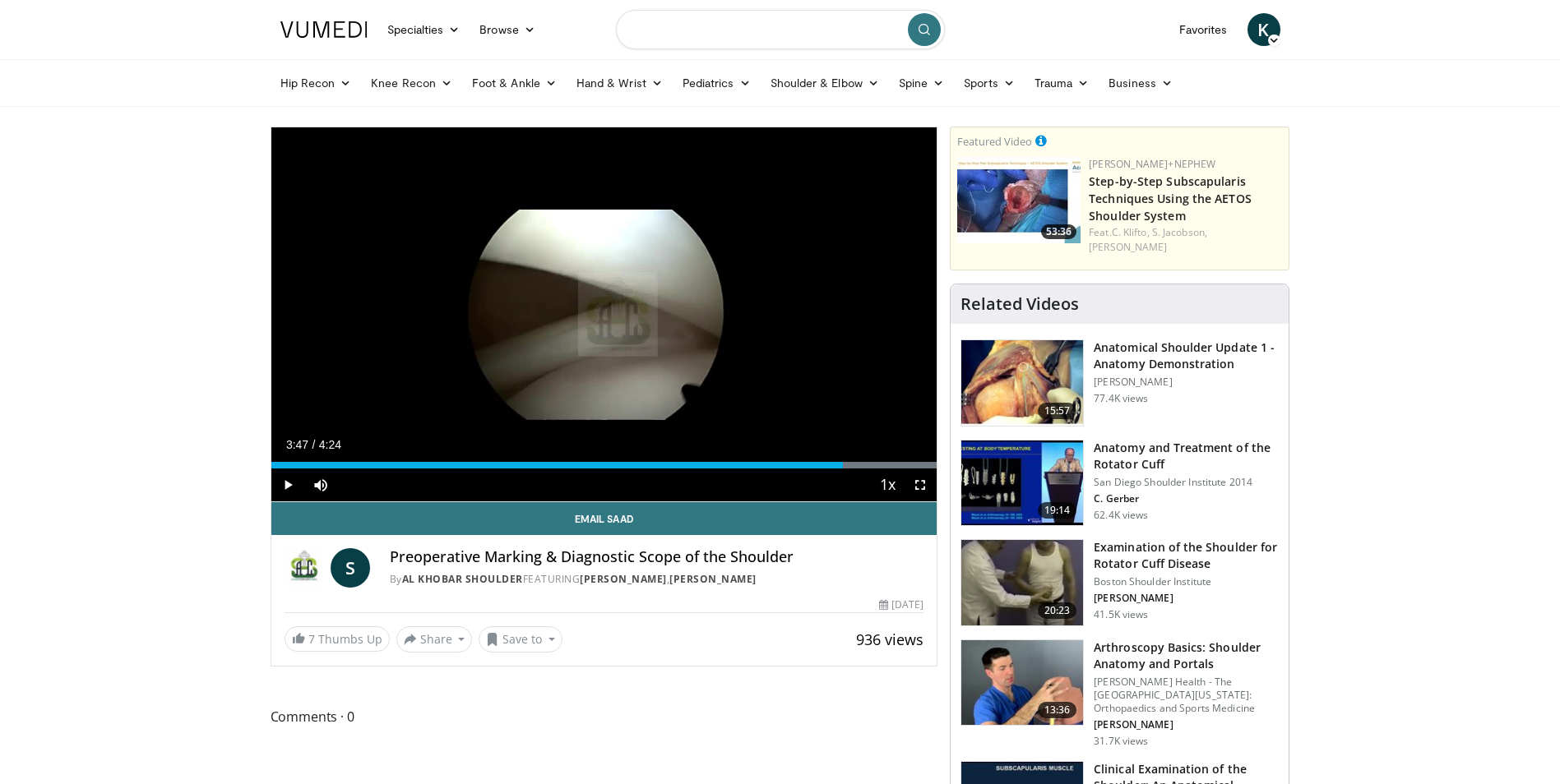
click at [764, 29] on input "Search topics, interventions" at bounding box center [780, 29] width 329 height 40
type input "**********"
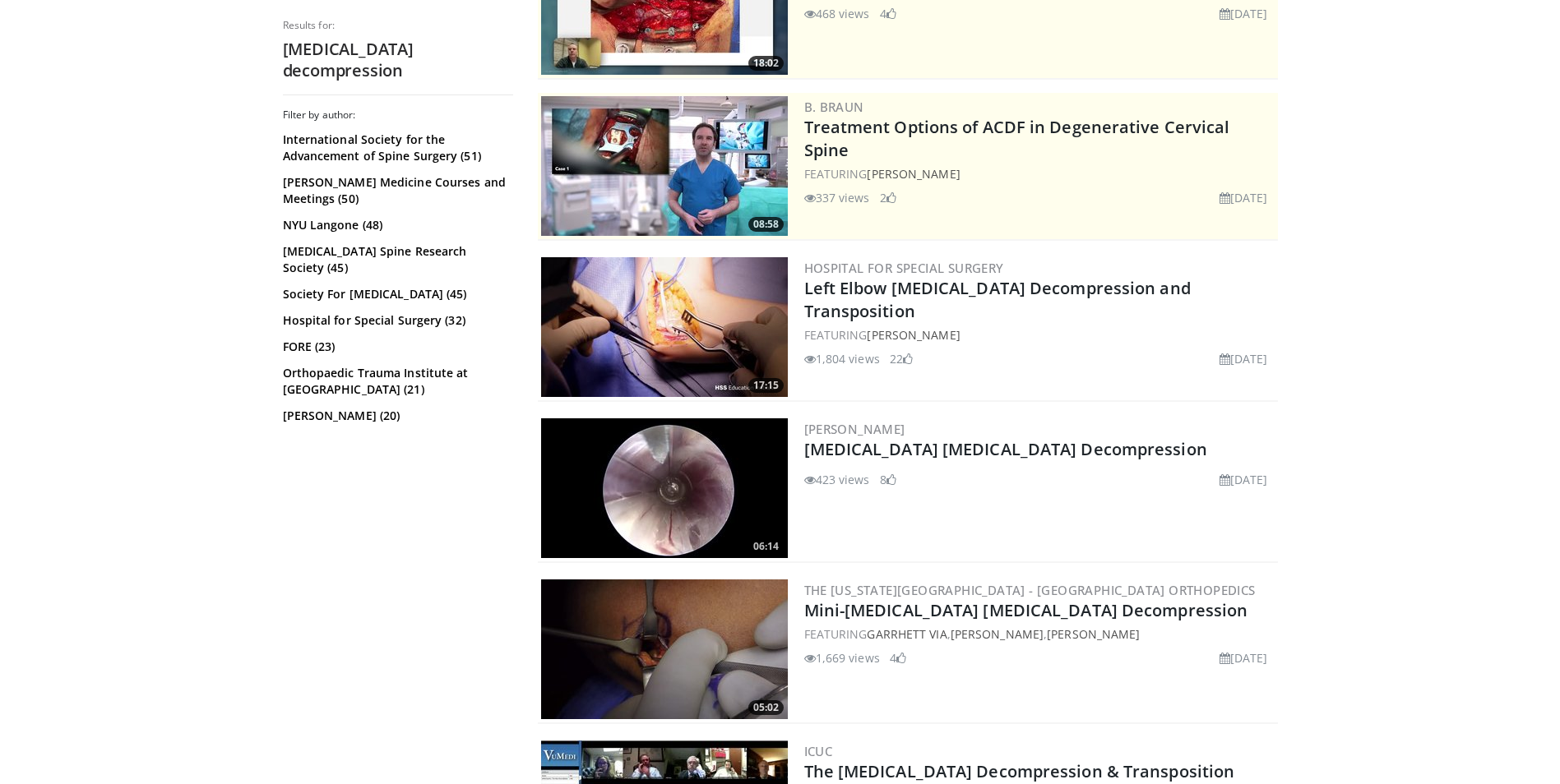
scroll to position [334, 0]
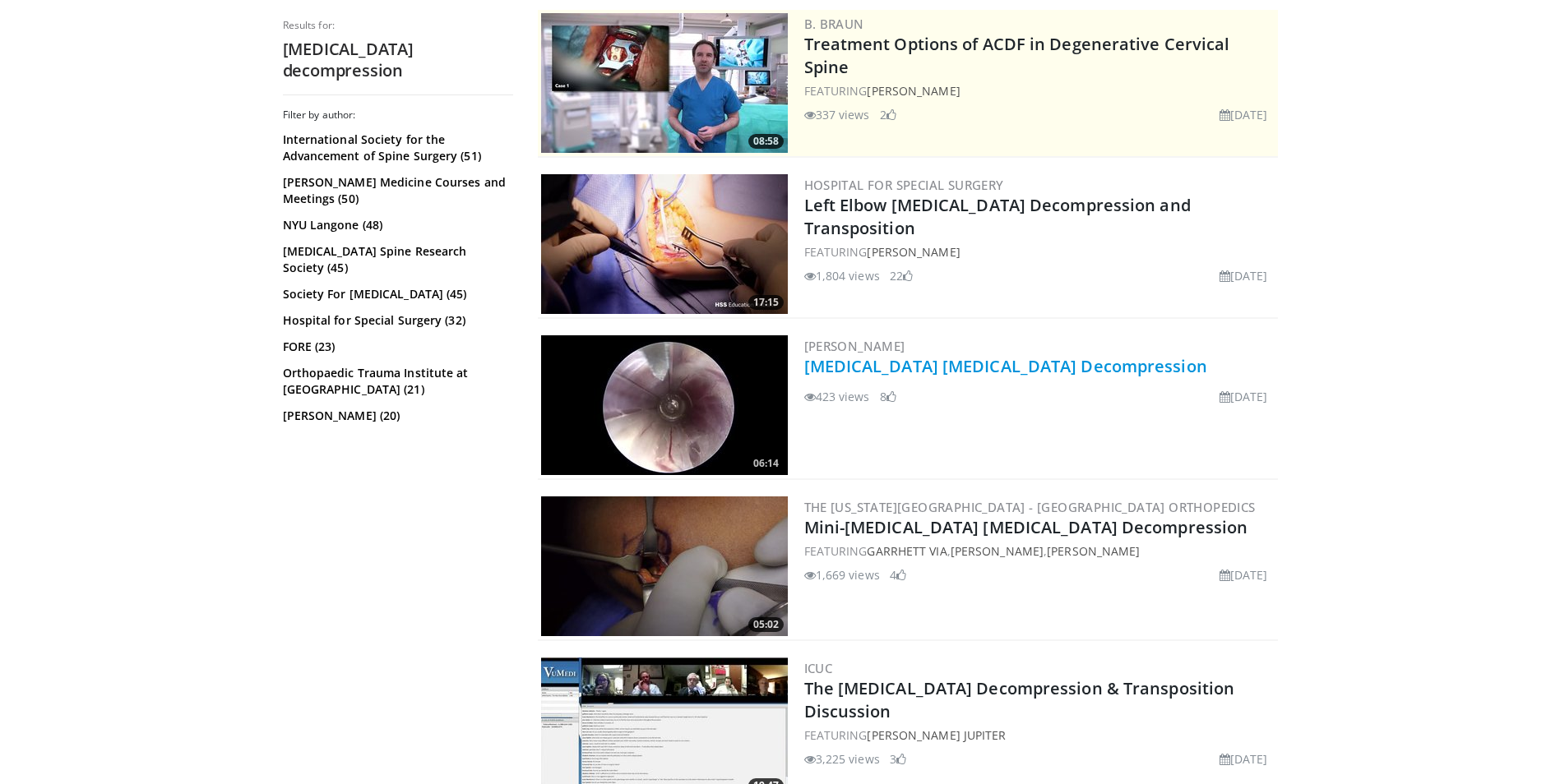
click at [914, 367] on link "[MEDICAL_DATA] [MEDICAL_DATA] Decompression" at bounding box center [1006, 366] width 403 height 22
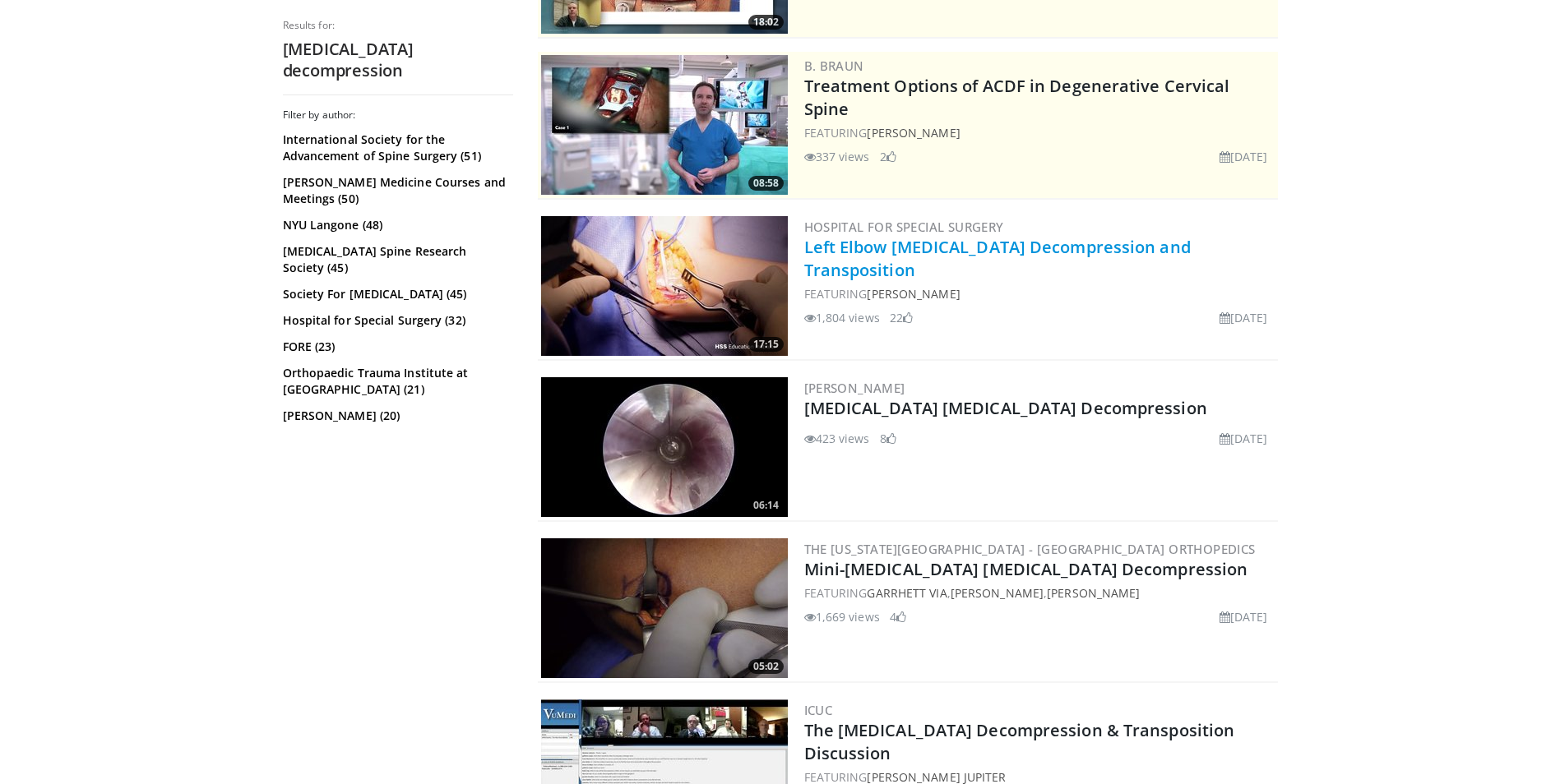
click at [907, 247] on link "Left Elbow [MEDICAL_DATA] Decompression and Transposition" at bounding box center [997, 258] width 387 height 46
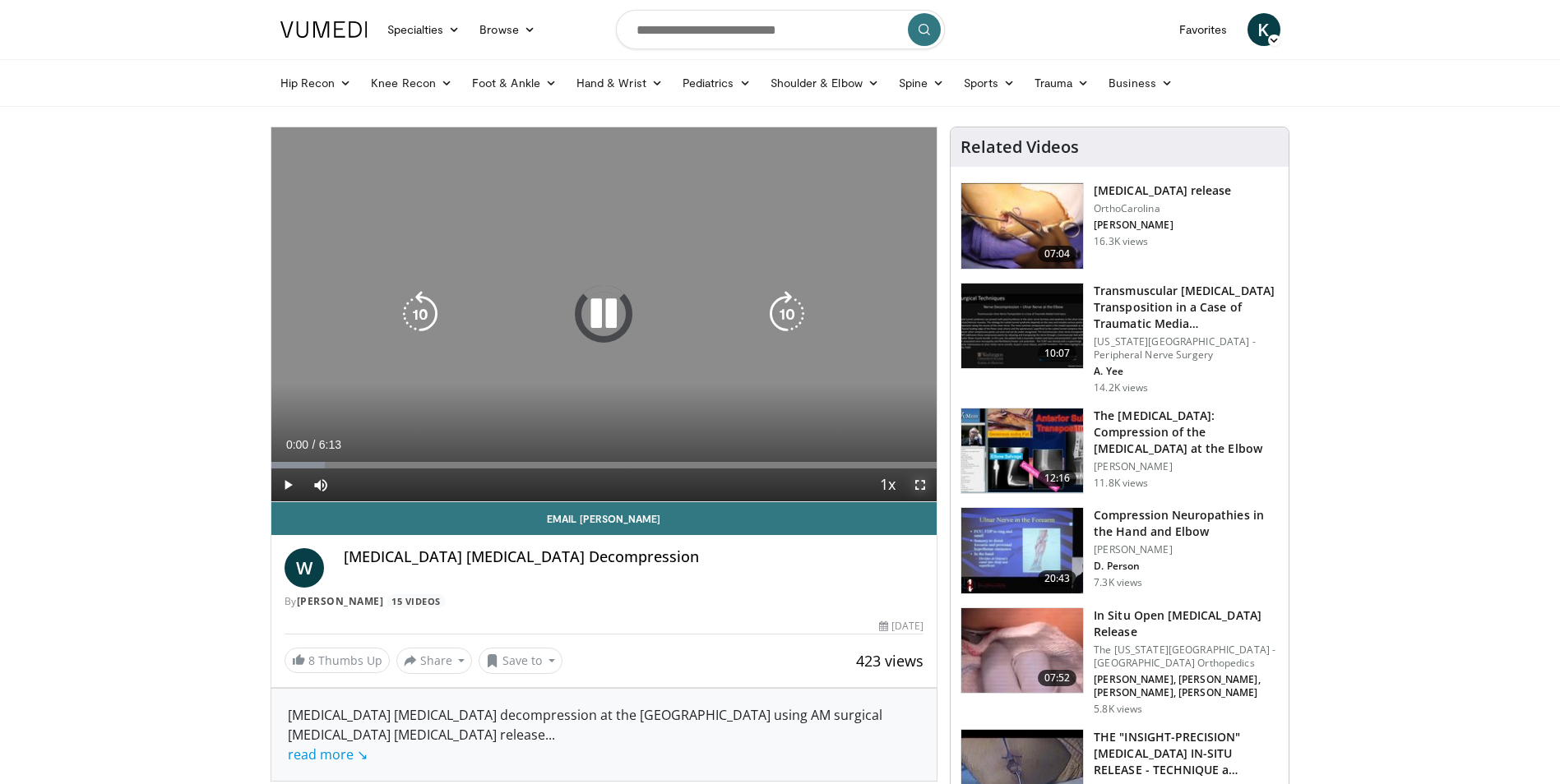
drag, startPoint x: 915, startPoint y: 480, endPoint x: 917, endPoint y: 541, distance: 61.0
click at [915, 480] on span "Video Player" at bounding box center [920, 485] width 33 height 33
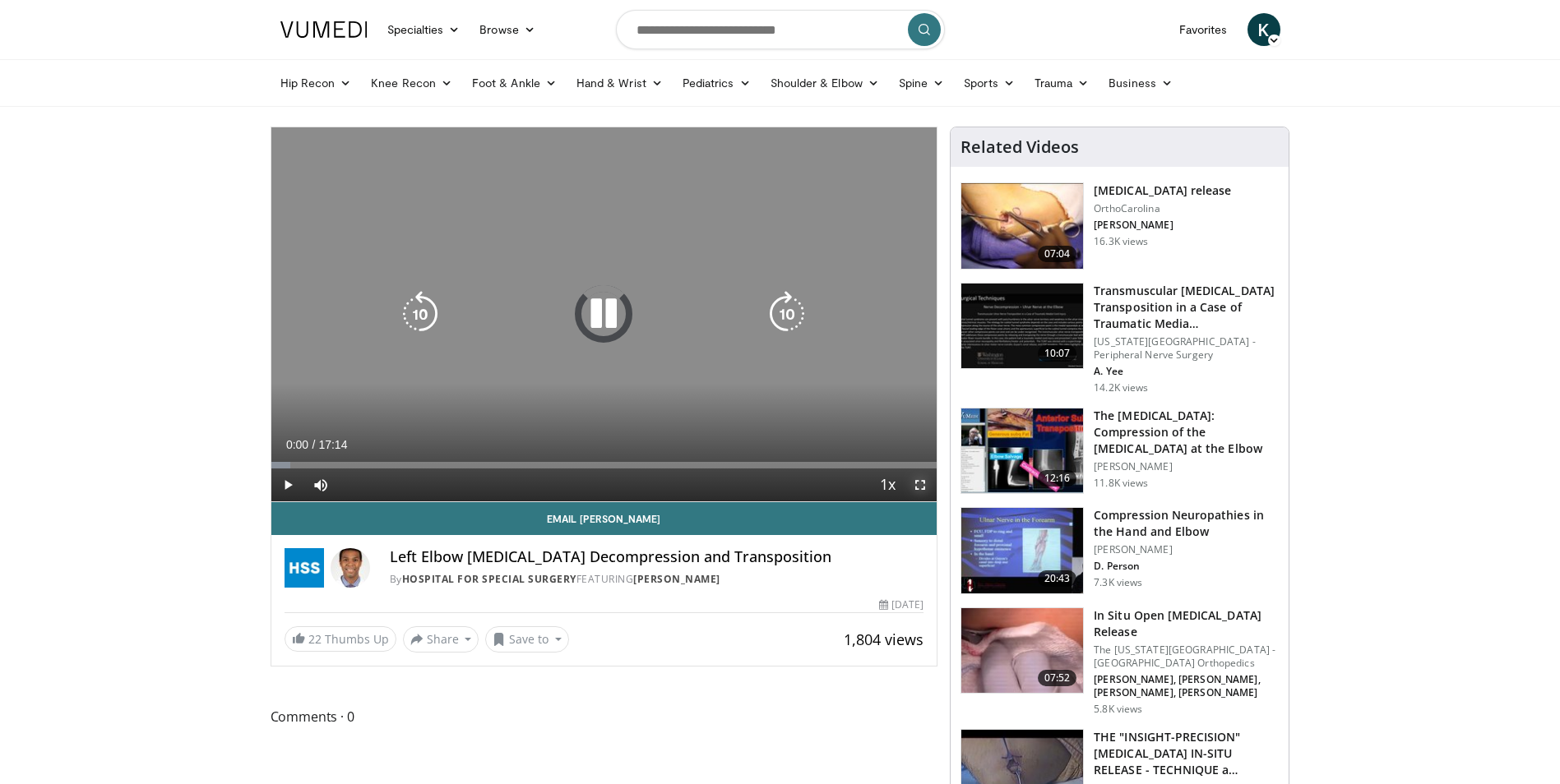
drag, startPoint x: 928, startPoint y: 491, endPoint x: 931, endPoint y: 552, distance: 61.1
click at [928, 491] on span "Video Player" at bounding box center [920, 485] width 33 height 33
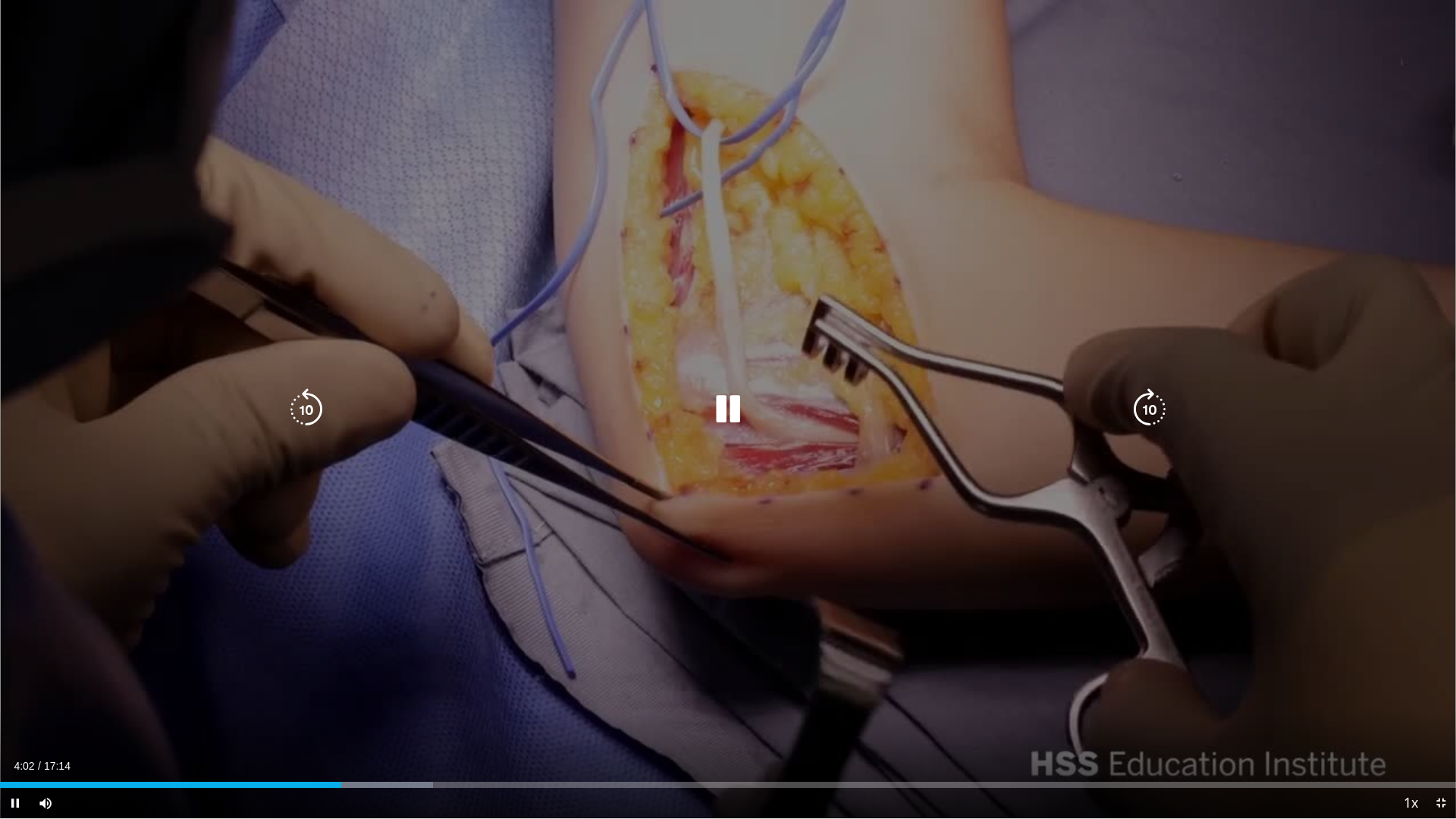
click at [736, 419] on icon "Video Player" at bounding box center [728, 410] width 42 height 42
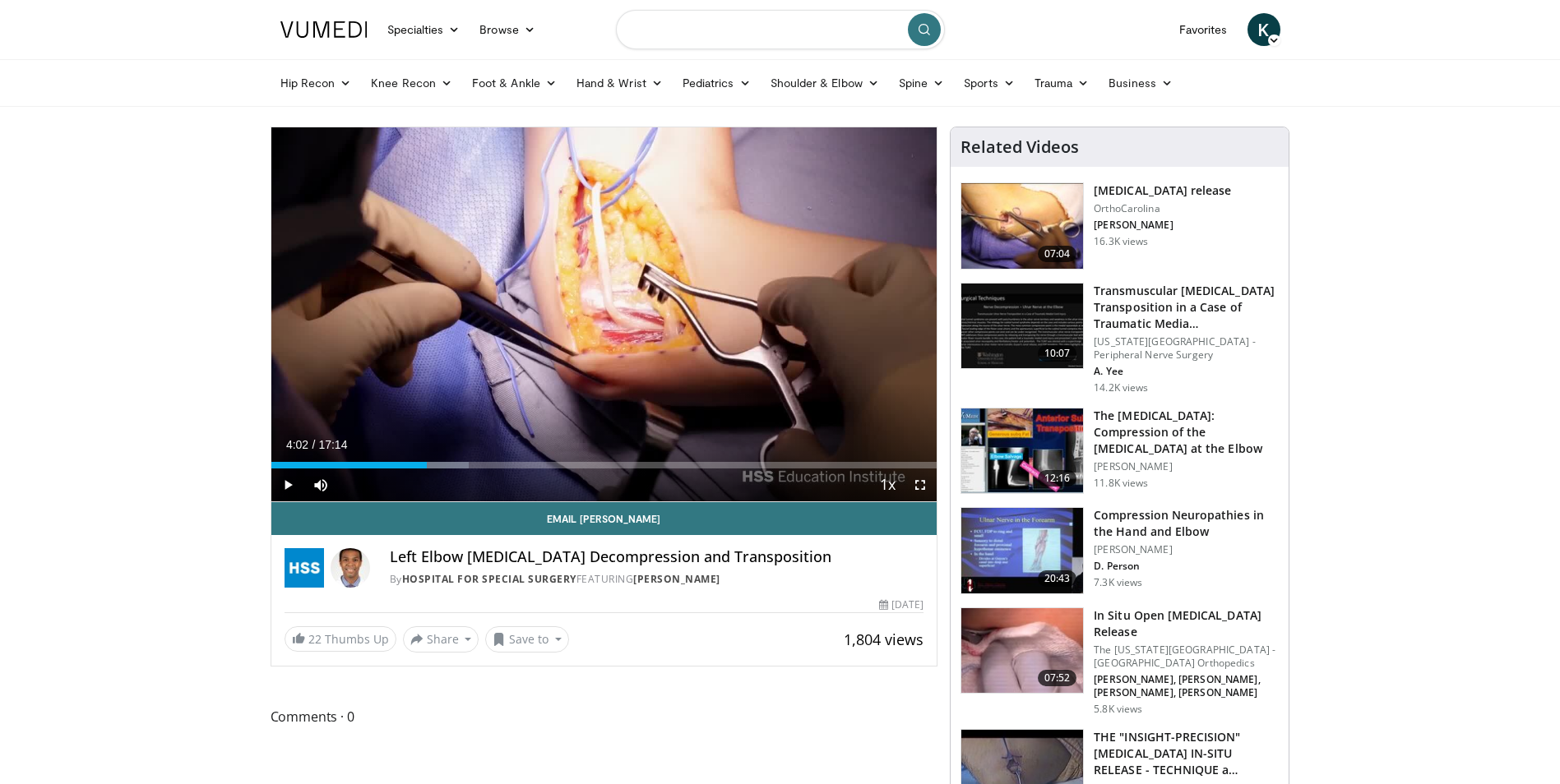
click at [710, 36] on input "Search topics, interventions" at bounding box center [780, 29] width 329 height 40
type input "**********"
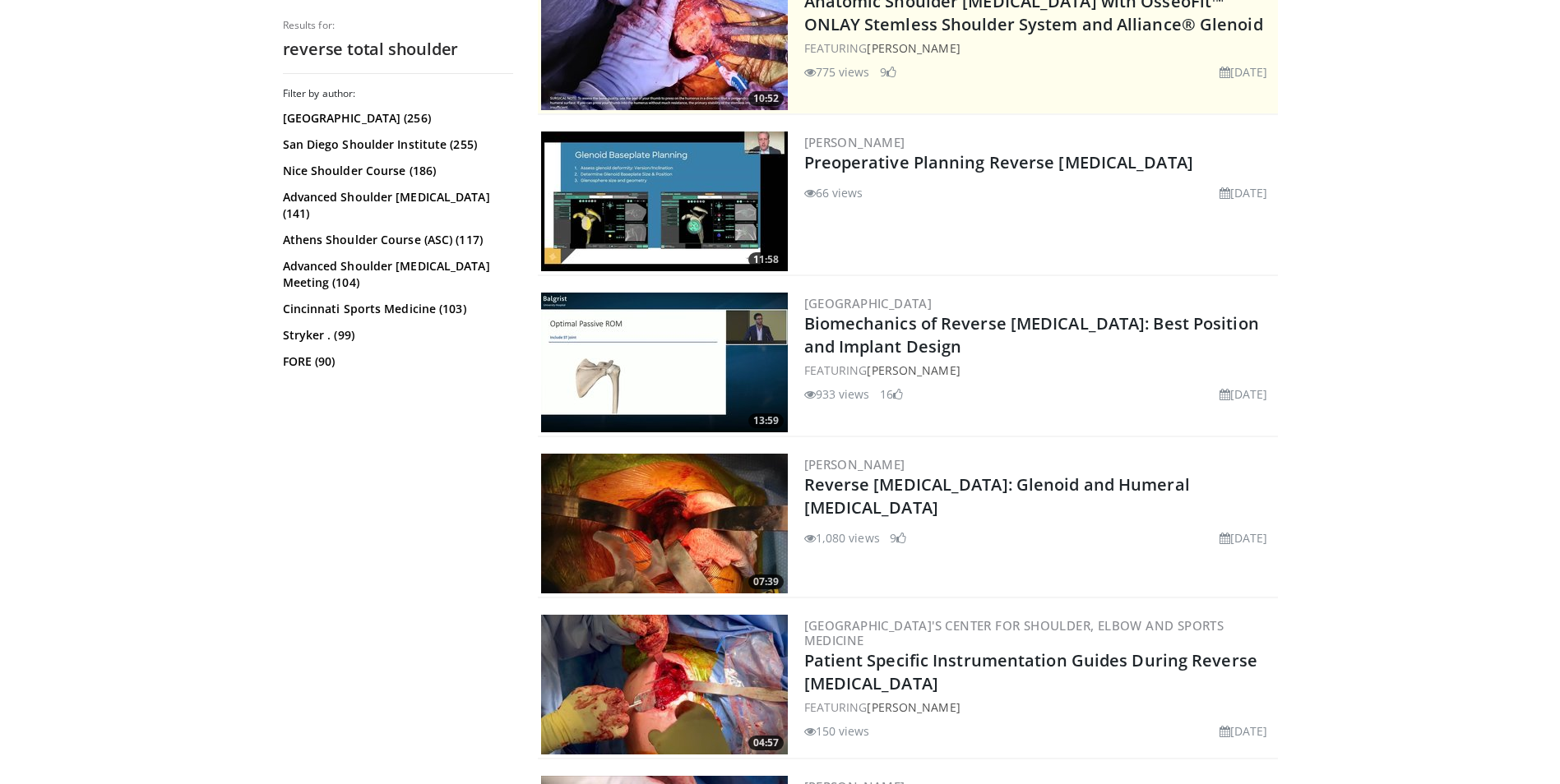
scroll to position [375, 0]
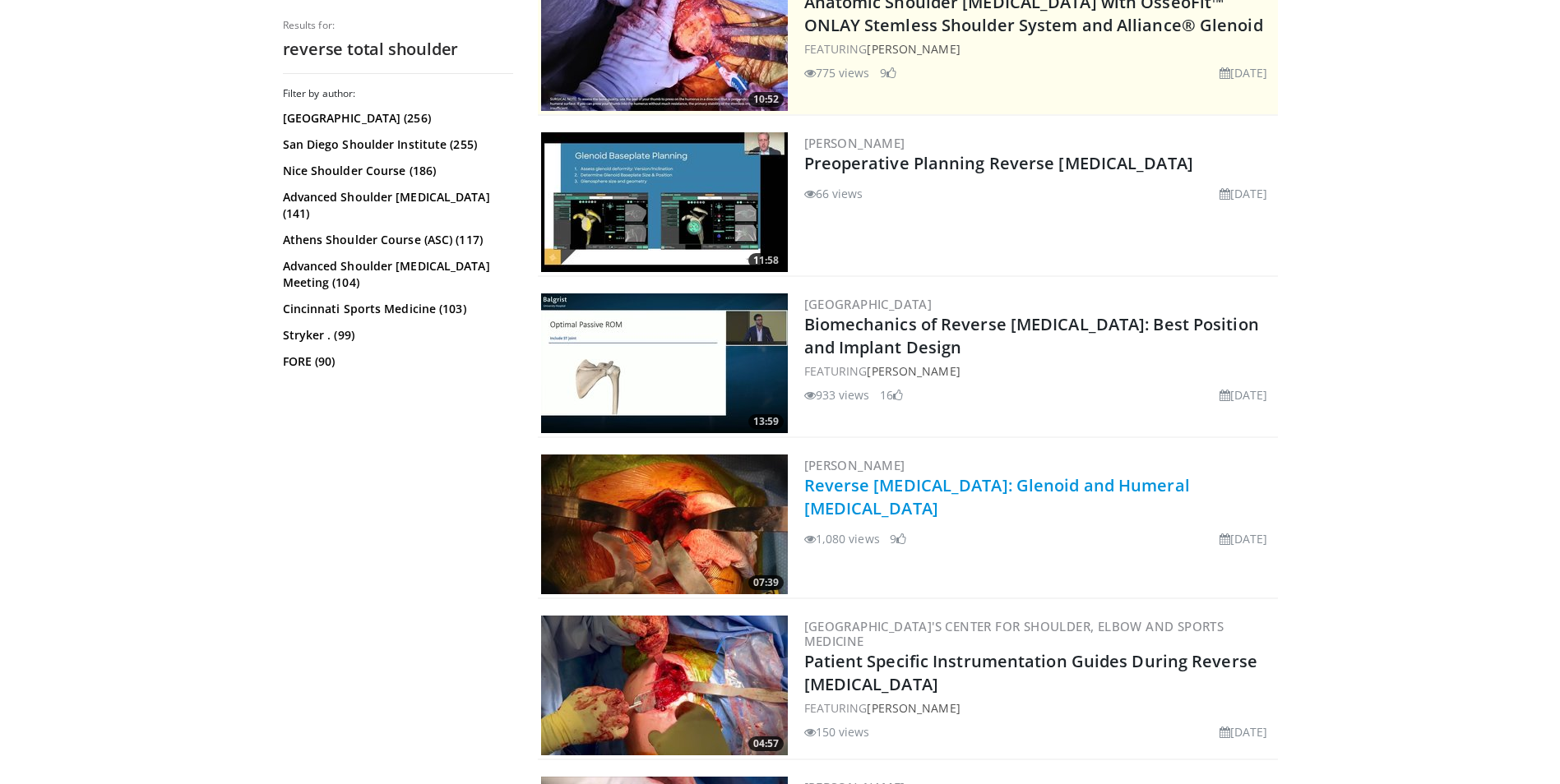
click at [882, 479] on link "Reverse [MEDICAL_DATA]: Glenoid and Humeral [MEDICAL_DATA]" at bounding box center [997, 497] width 386 height 46
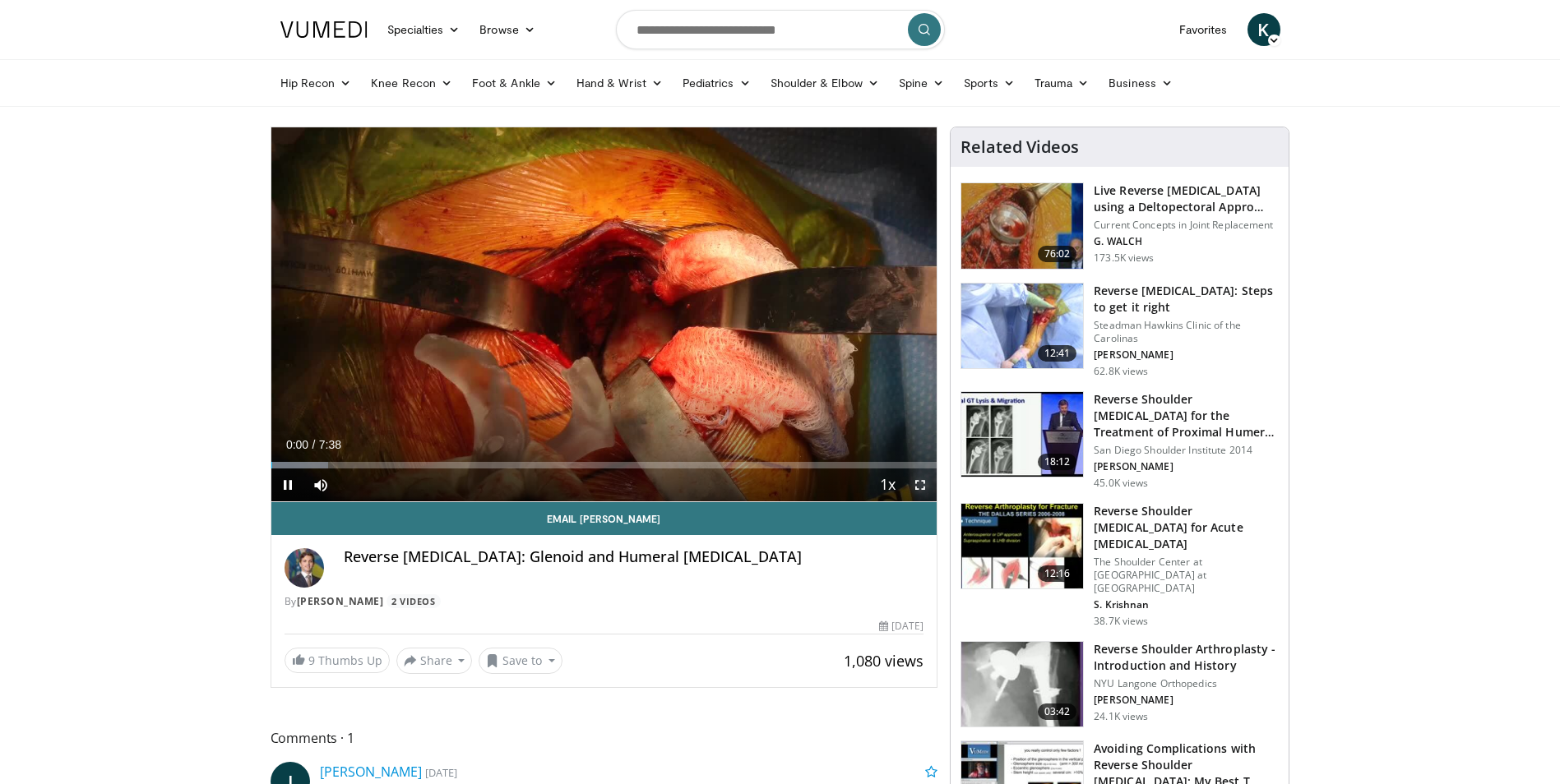
click at [928, 490] on span "Video Player" at bounding box center [920, 485] width 33 height 33
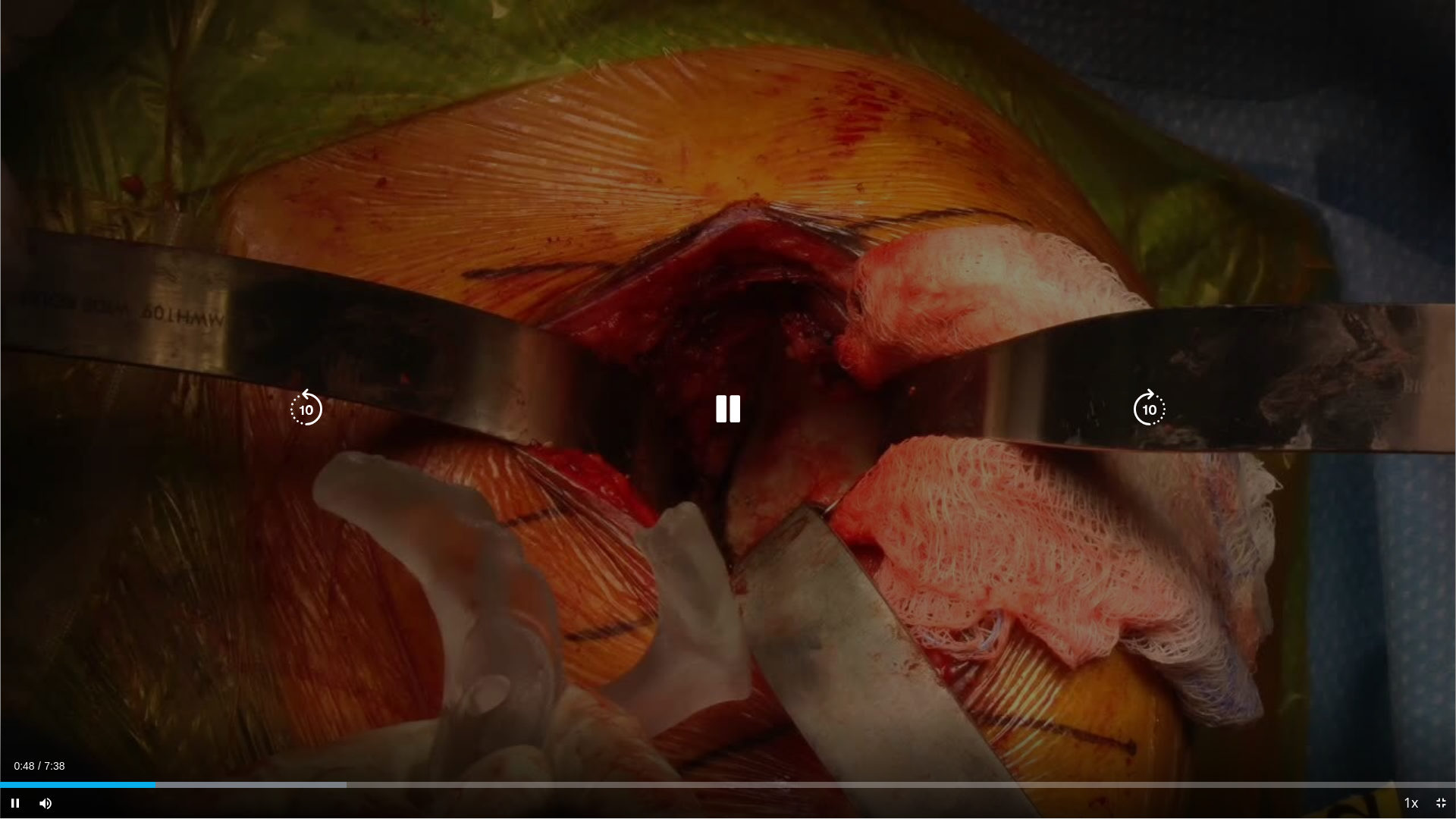
click at [727, 378] on div "10 seconds Tap to unmute" at bounding box center [728, 409] width 1456 height 818
click at [728, 401] on icon "Video Player" at bounding box center [728, 410] width 42 height 42
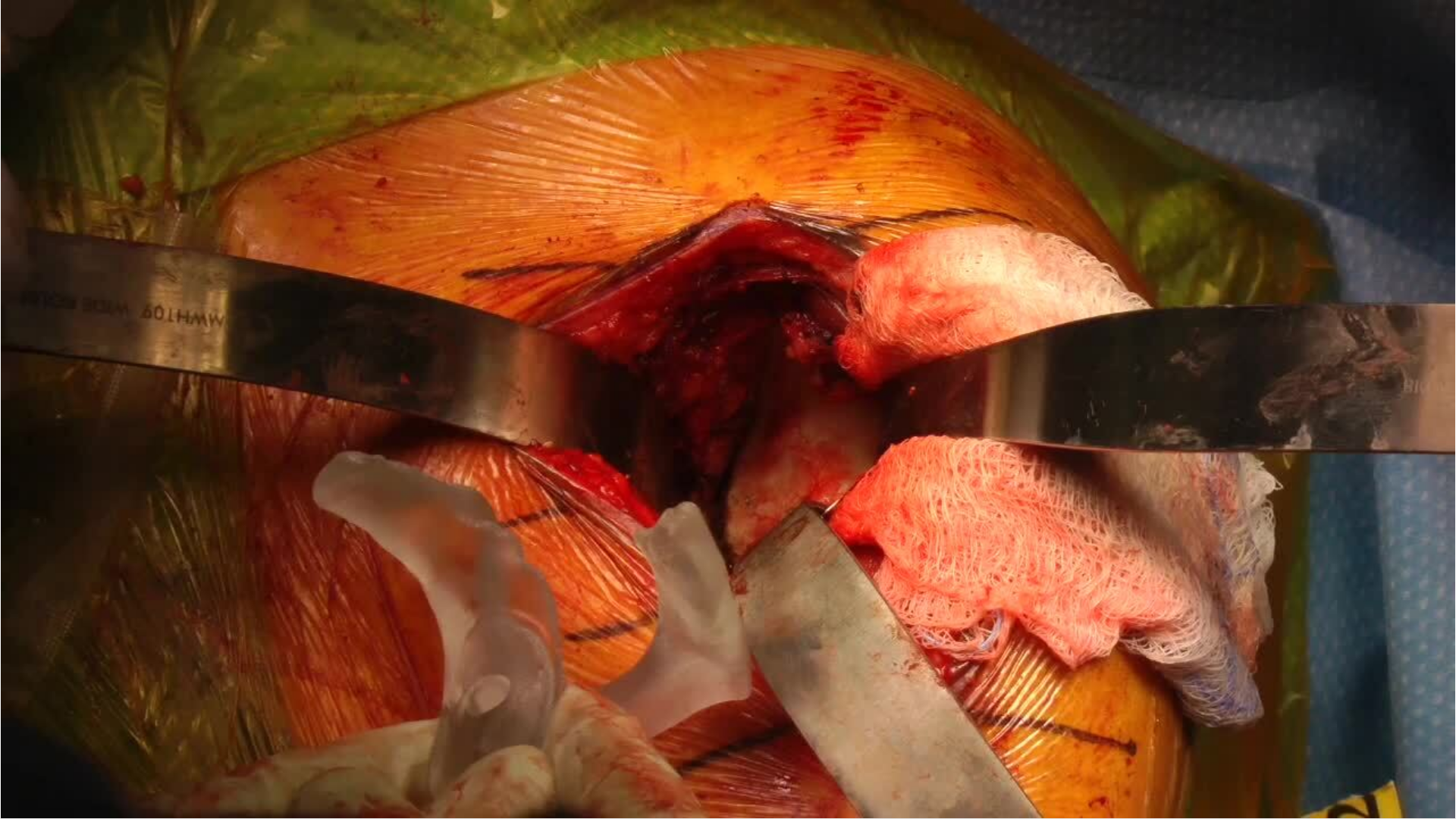
click at [508, 723] on video-js "**********" at bounding box center [728, 410] width 1456 height 819
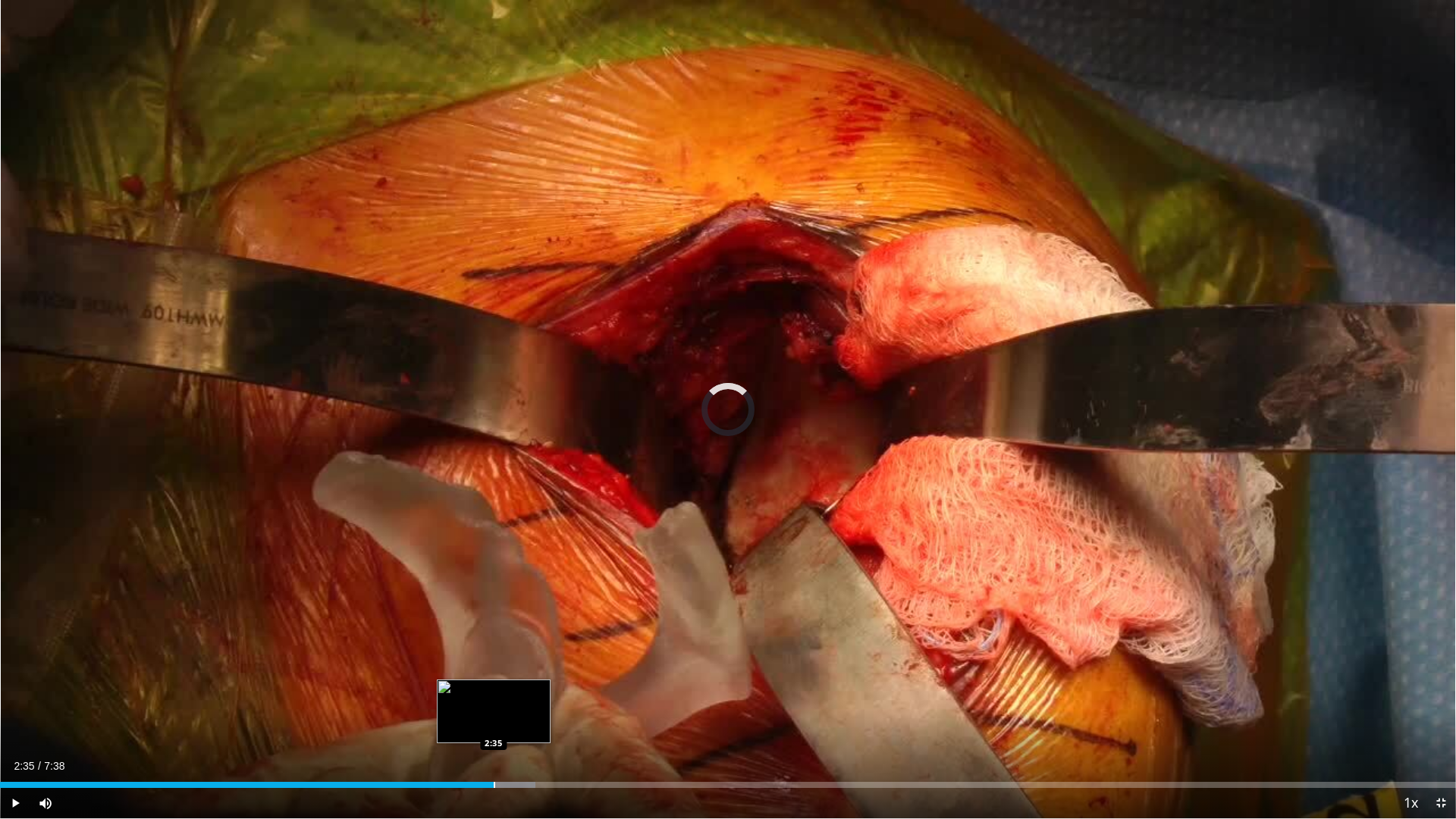
click at [494, 723] on div "Progress Bar" at bounding box center [494, 785] width 2 height 6
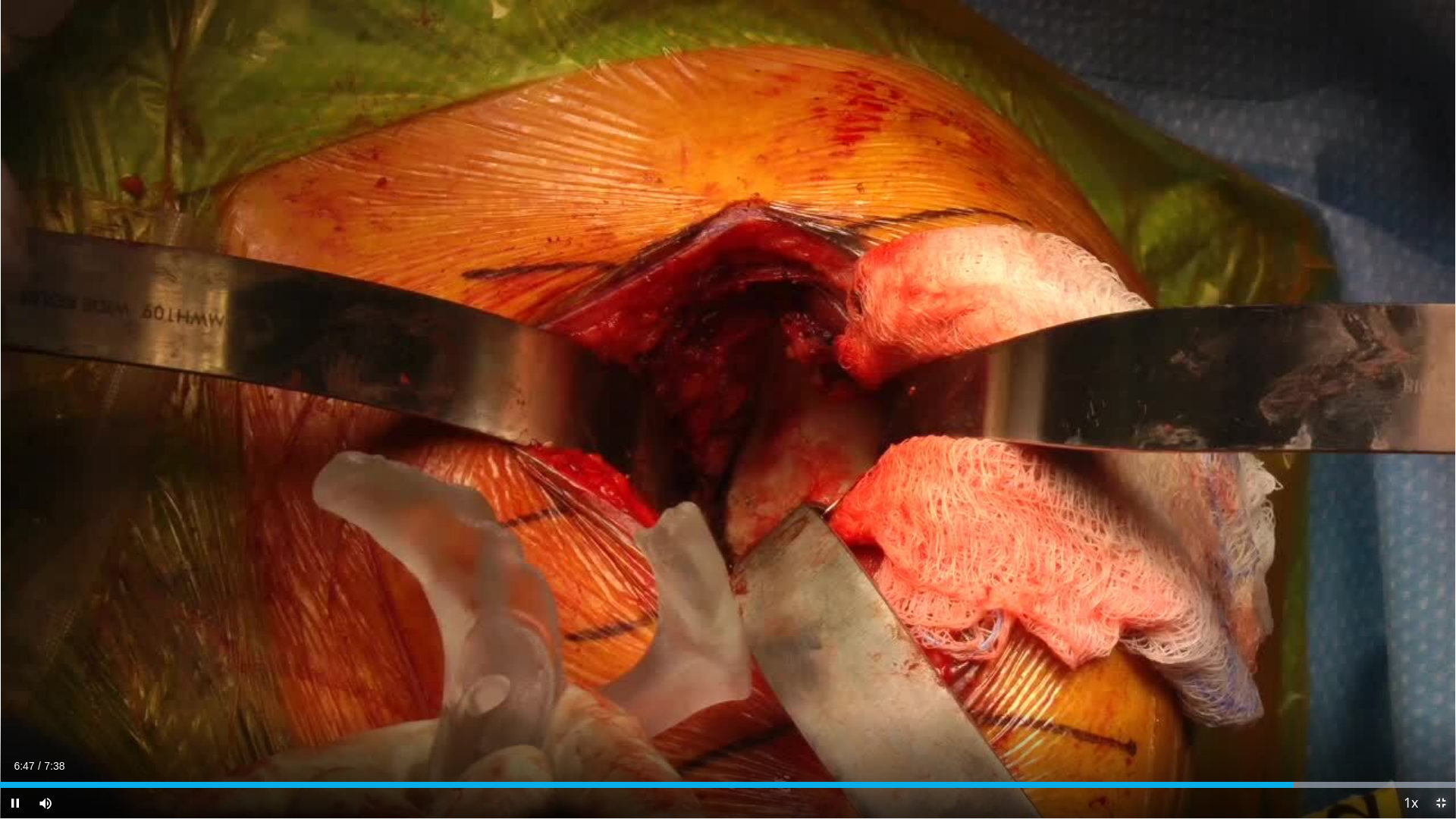
click at [1438, 723] on span "Video Player" at bounding box center [1440, 803] width 31 height 31
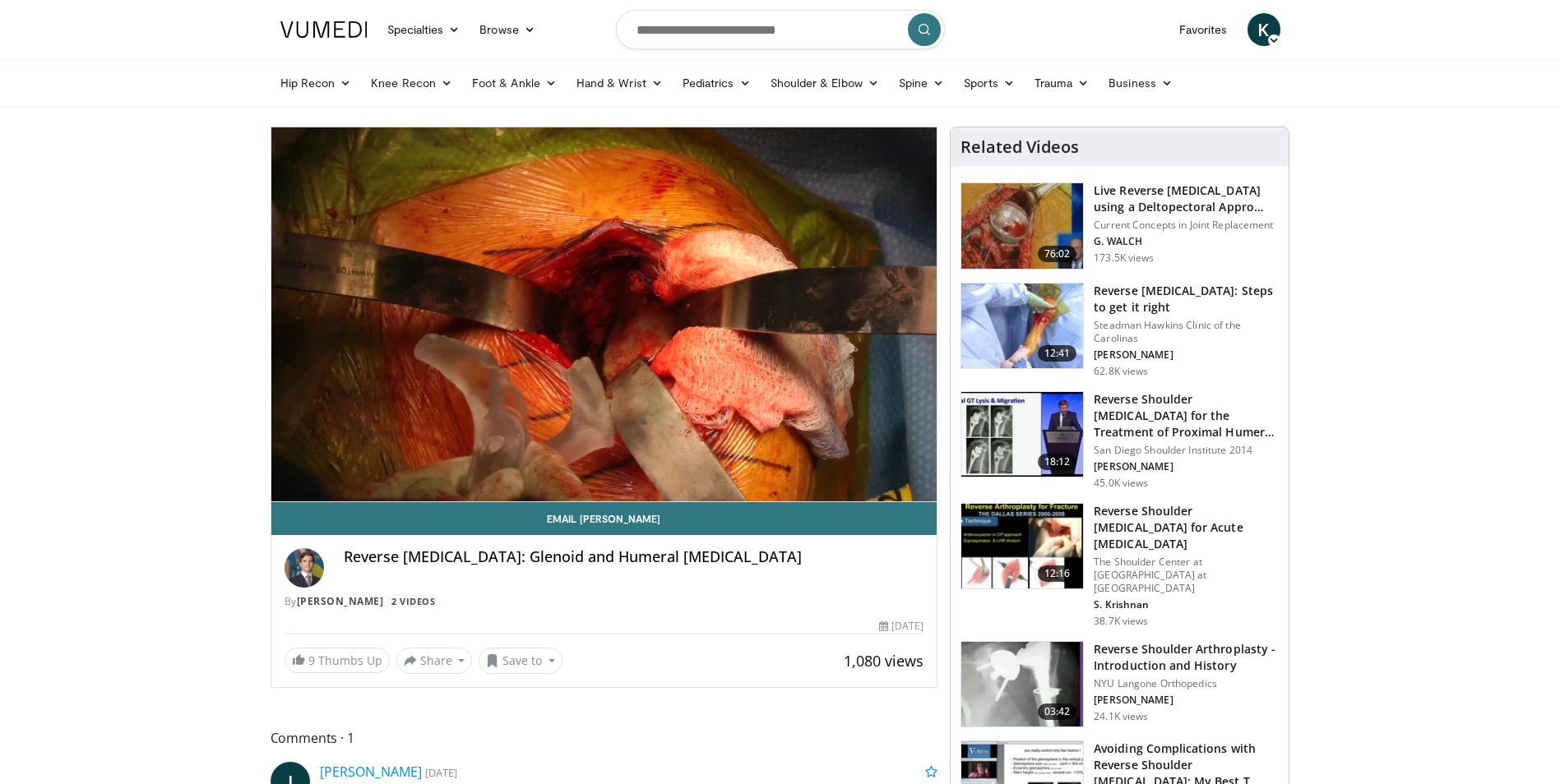
click at [1175, 312] on h3 "Reverse [MEDICAL_DATA]: Steps to get it right" at bounding box center [1186, 299] width 185 height 33
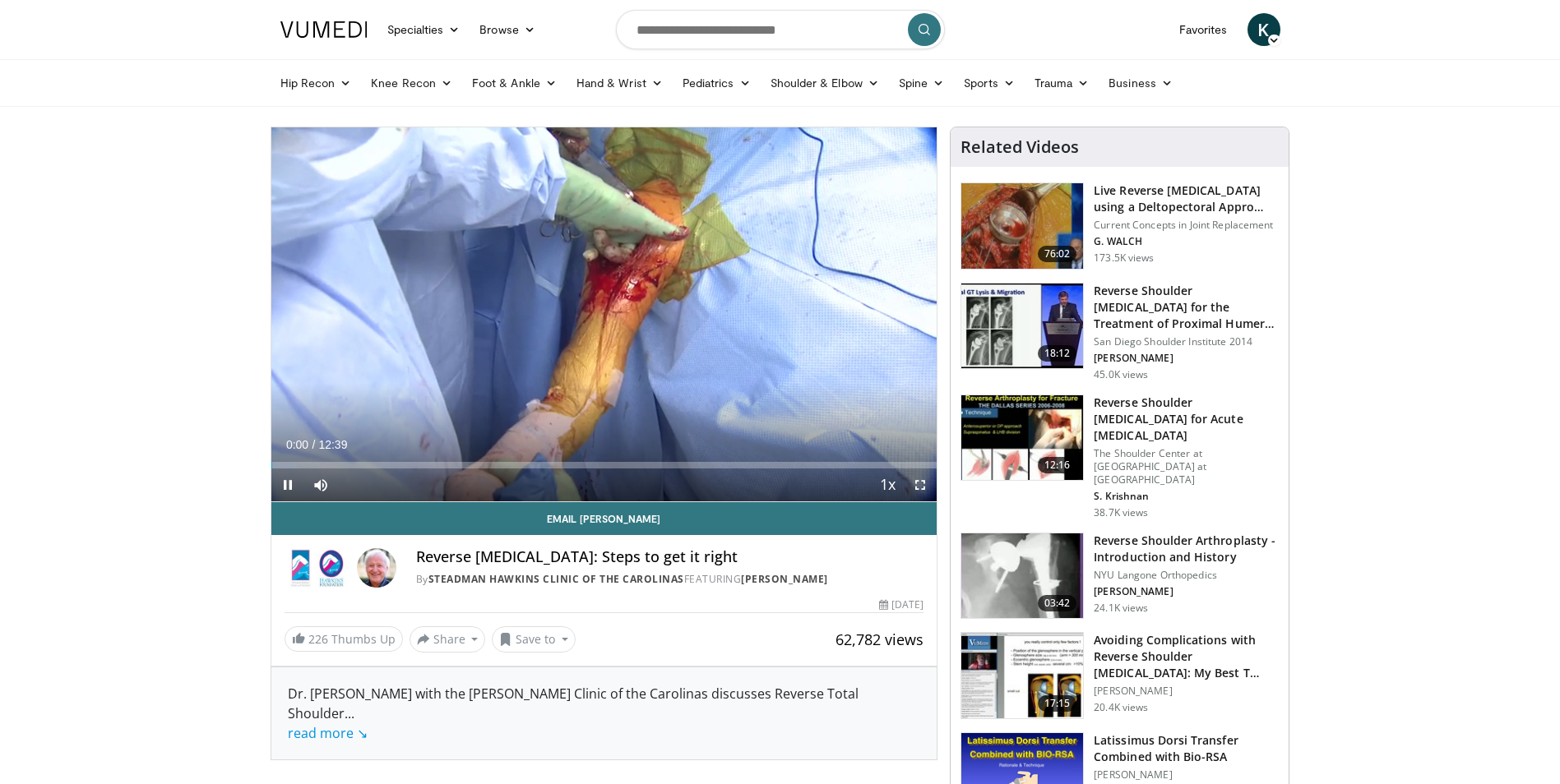
click at [925, 488] on span "Video Player" at bounding box center [920, 485] width 33 height 33
click at [924, 491] on span "Video Player" at bounding box center [920, 485] width 33 height 33
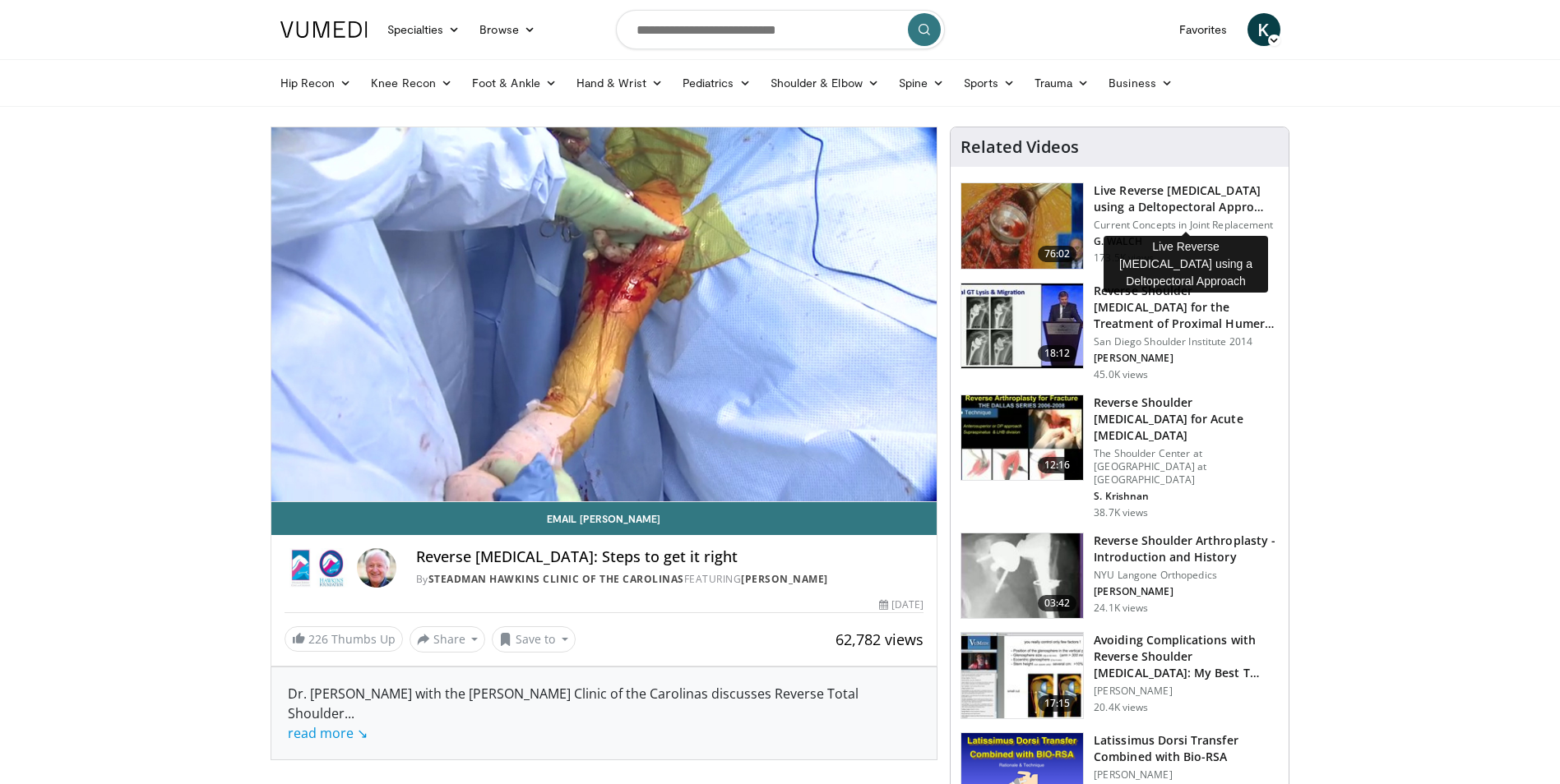
click at [1157, 198] on h3 "Live Reverse Total Shoulder Arthroplasty using a Deltopectoral Appro…" at bounding box center [1186, 199] width 185 height 33
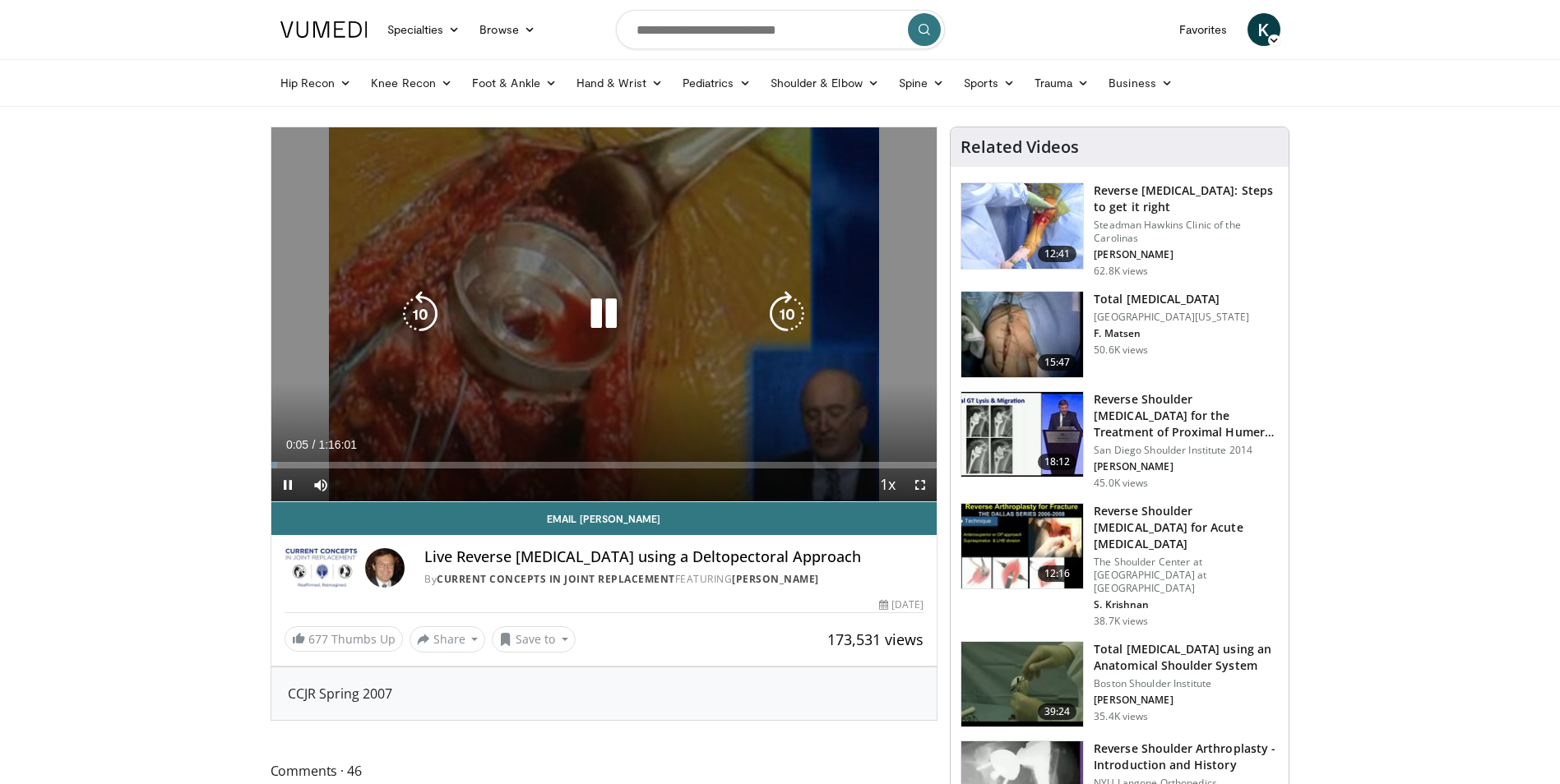
click at [614, 315] on icon "Video Player" at bounding box center [604, 314] width 46 height 46
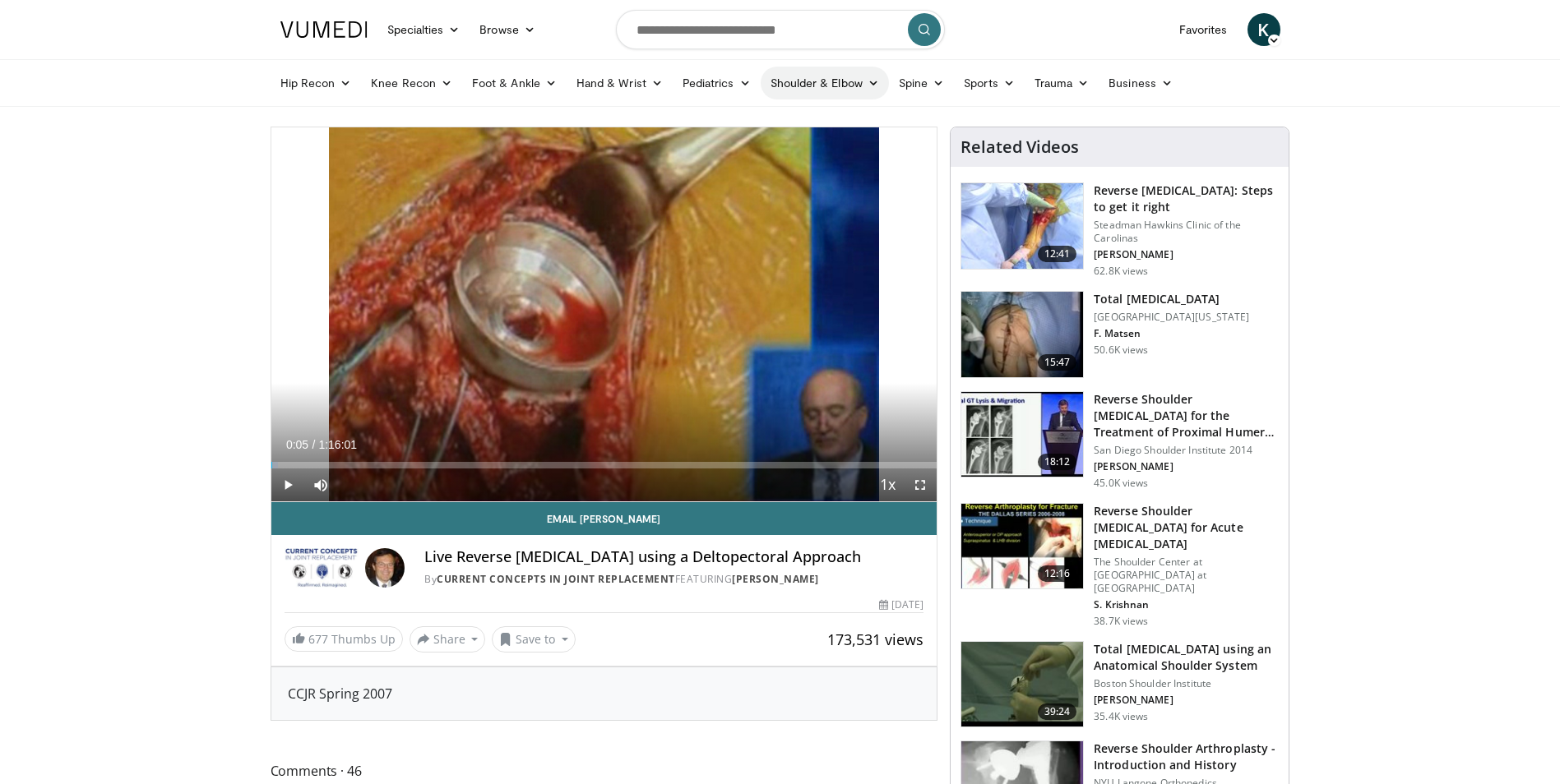
click at [861, 86] on link "Shoulder & Elbow" at bounding box center [824, 83] width 128 height 33
click at [746, 144] on link "Shoulder" at bounding box center [790, 148] width 196 height 27
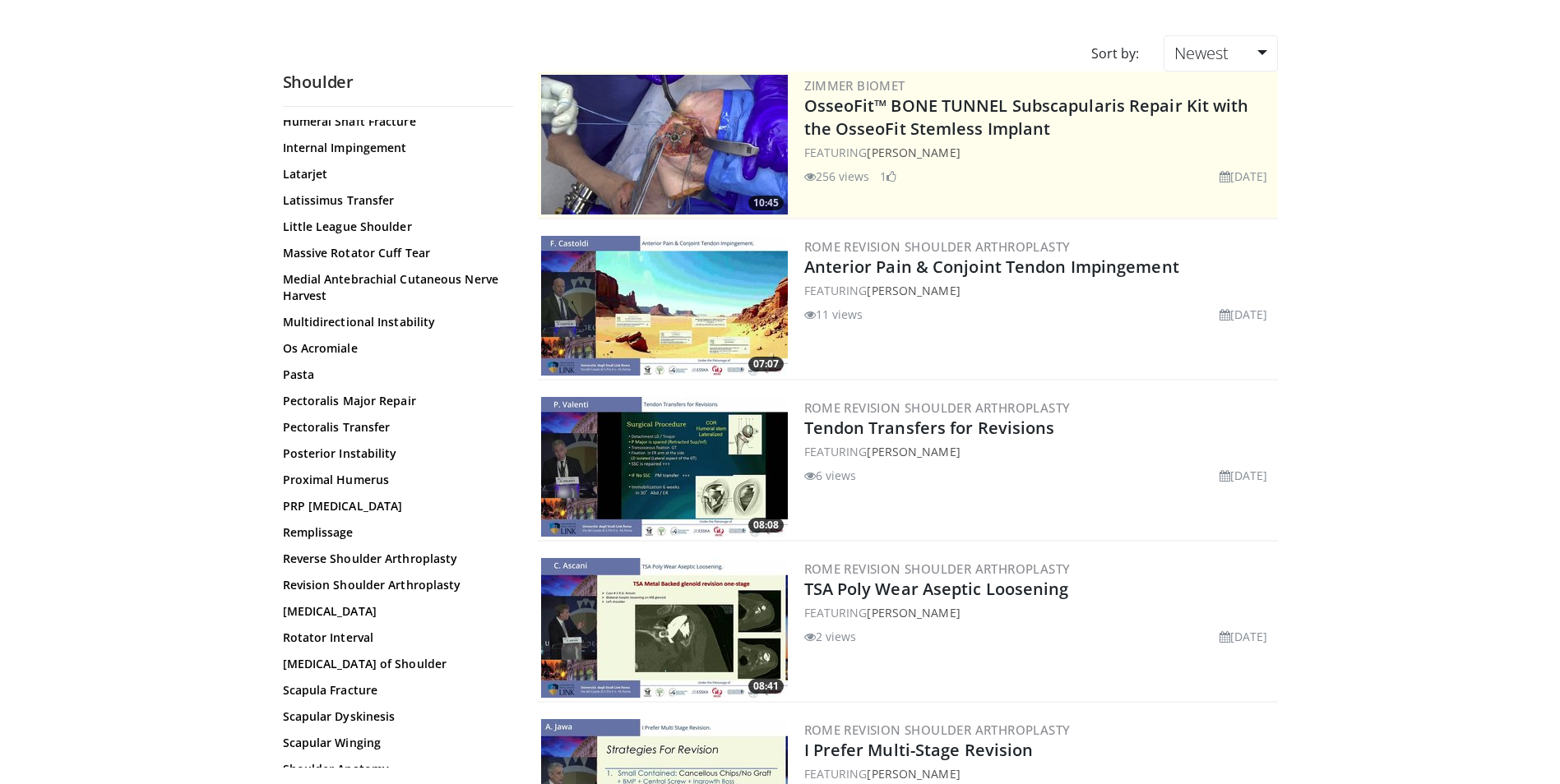
scroll to position [963, 0]
click at [351, 560] on link "Reverse Shoulder Arthroplasty" at bounding box center [395, 557] width 222 height 16
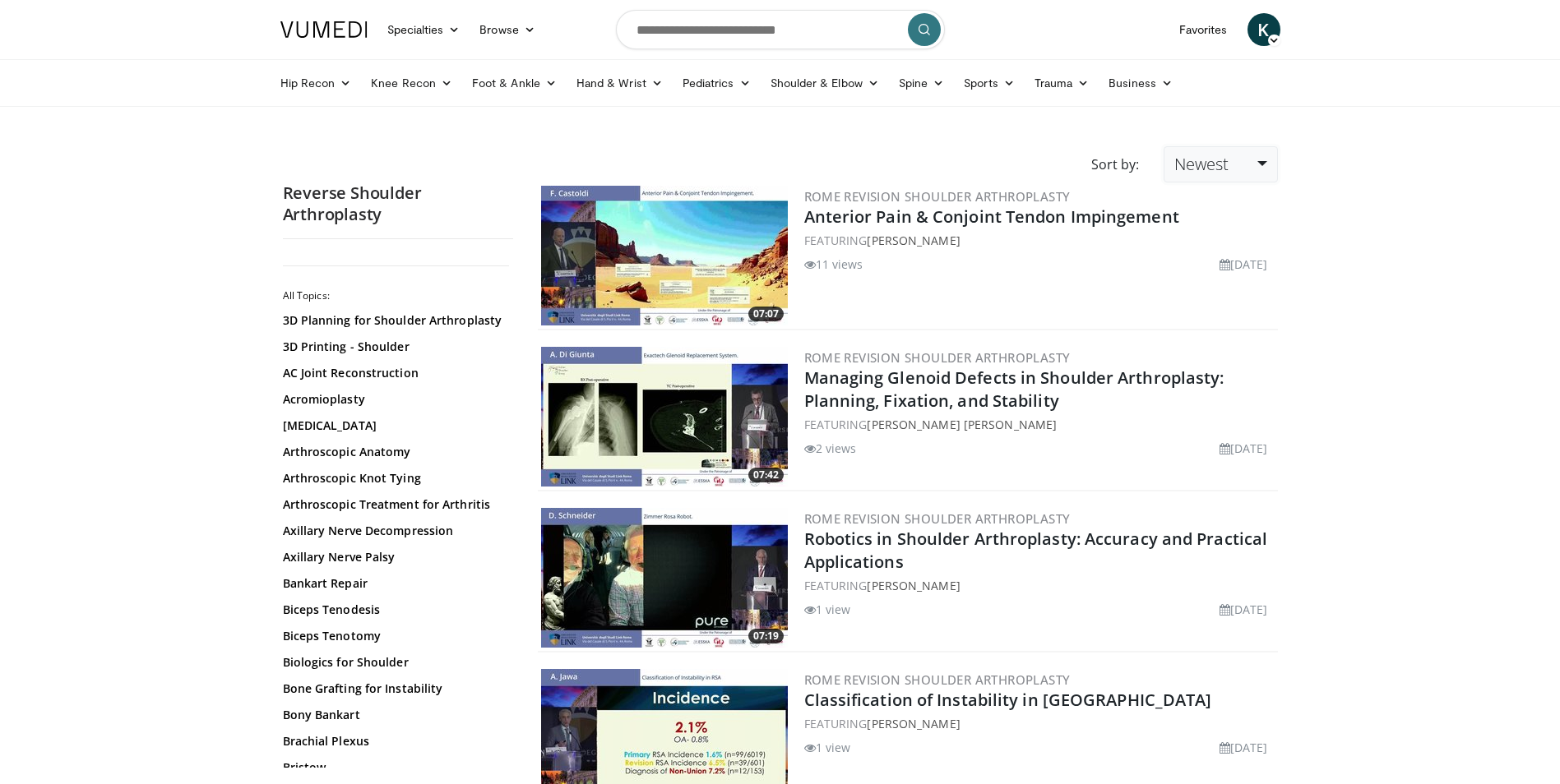
click at [1240, 162] on link "Newest" at bounding box center [1220, 164] width 113 height 36
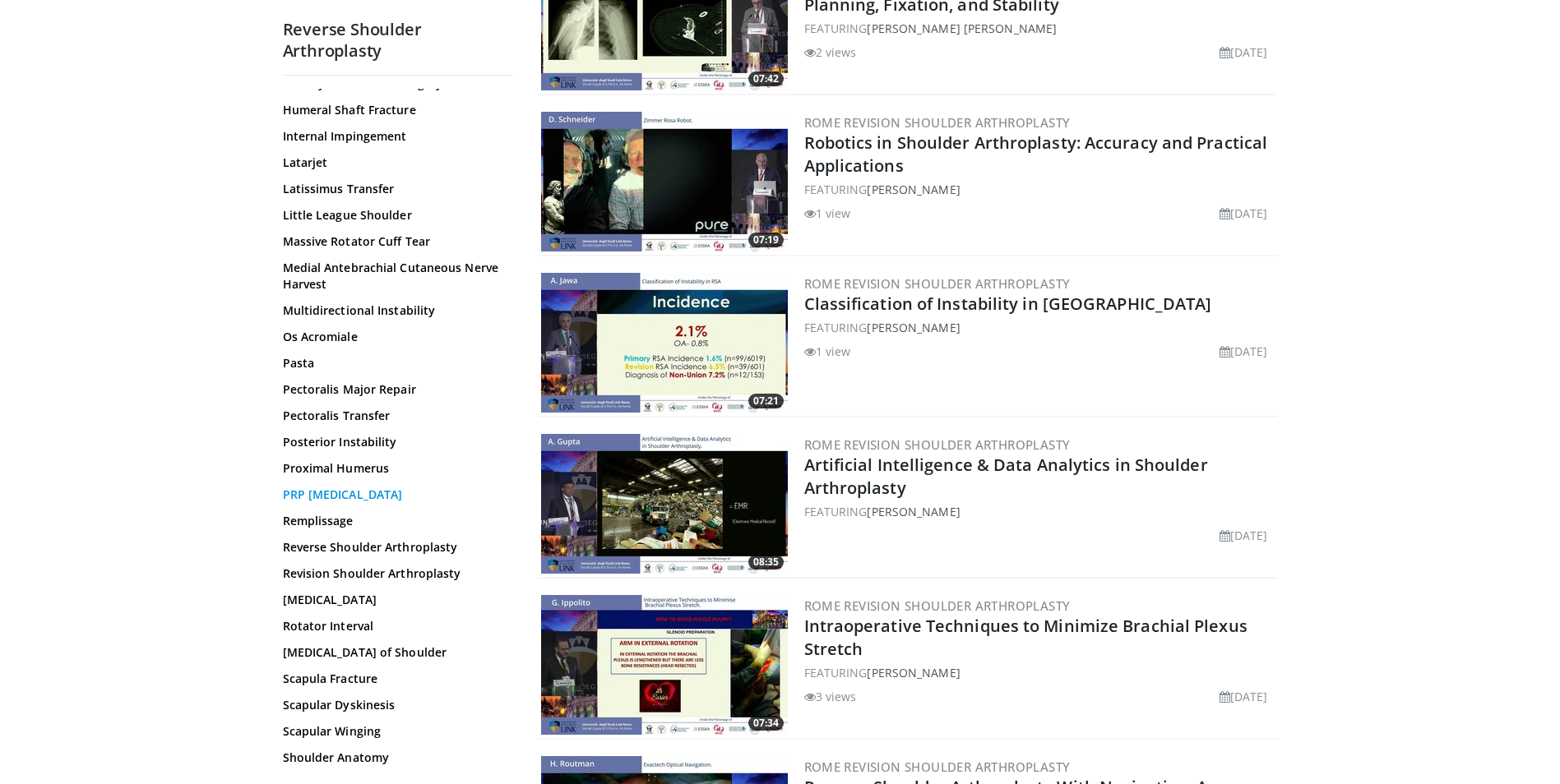
scroll to position [942, 0]
click at [386, 576] on link "Revision Shoulder Arthroplasty" at bounding box center [395, 572] width 222 height 16
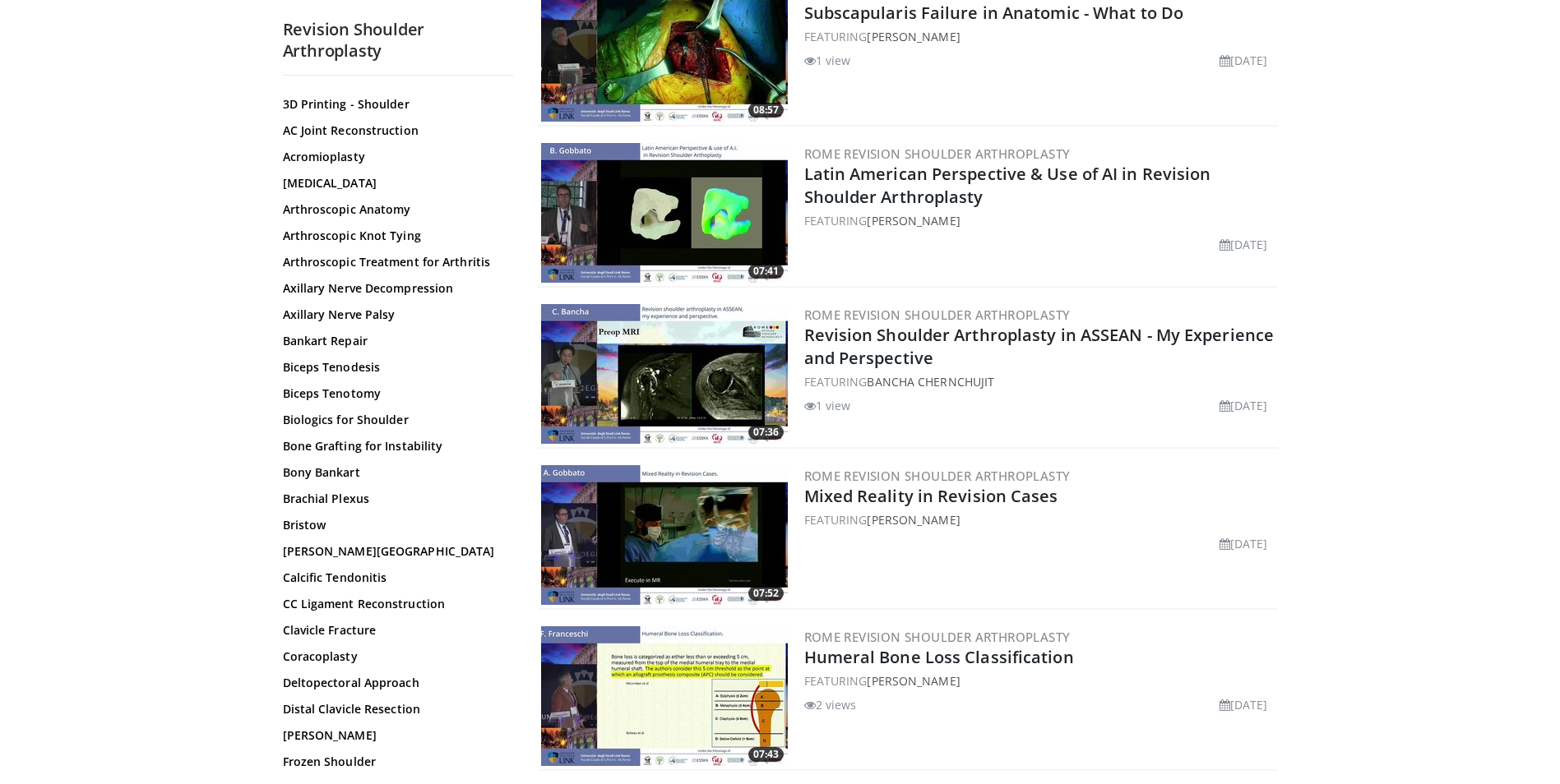
scroll to position [1342, 0]
